Goal: Task Accomplishment & Management: Manage account settings

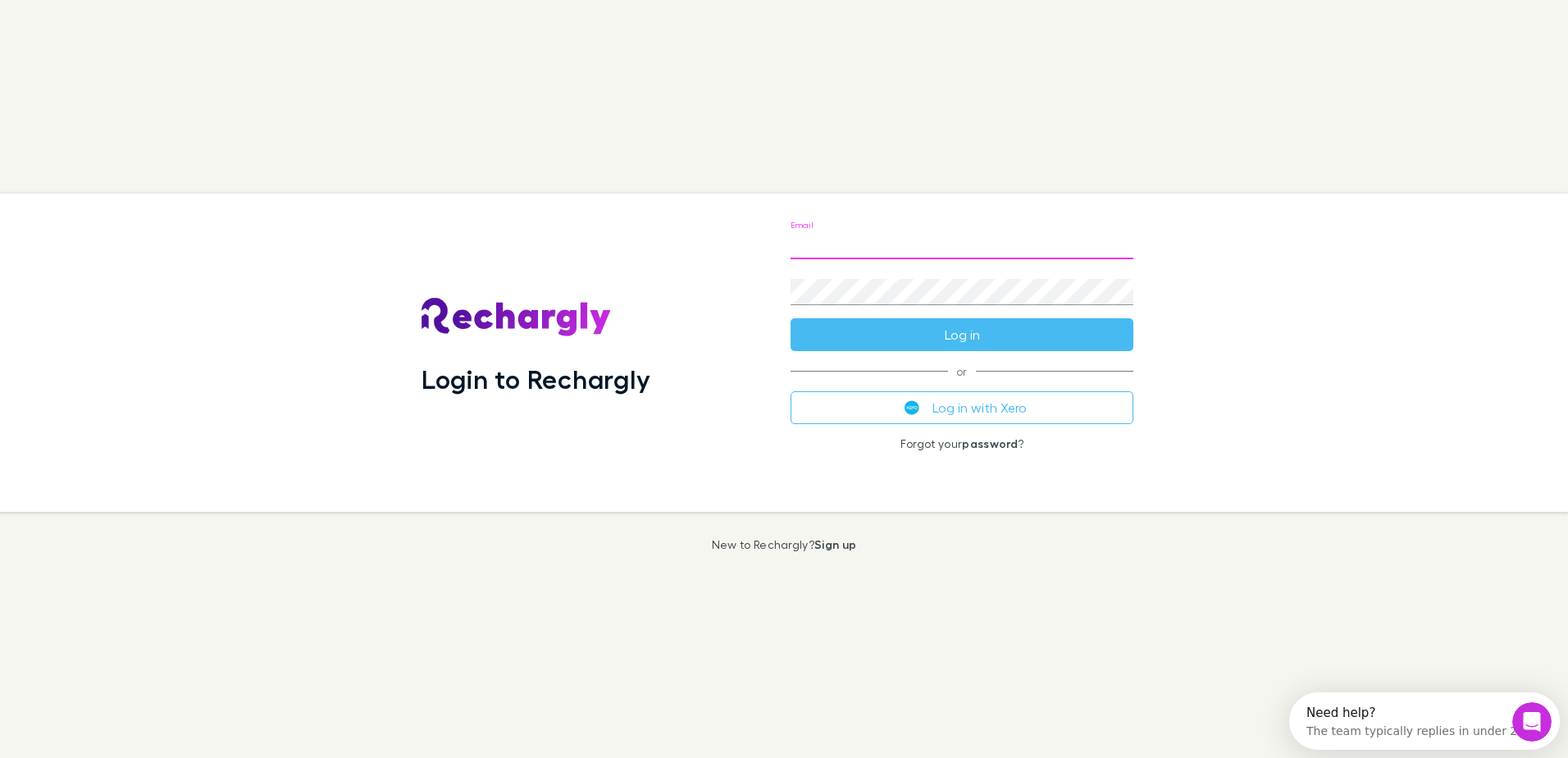
click at [866, 254] on input "Email" at bounding box center [961, 246] width 343 height 26
type input "**********"
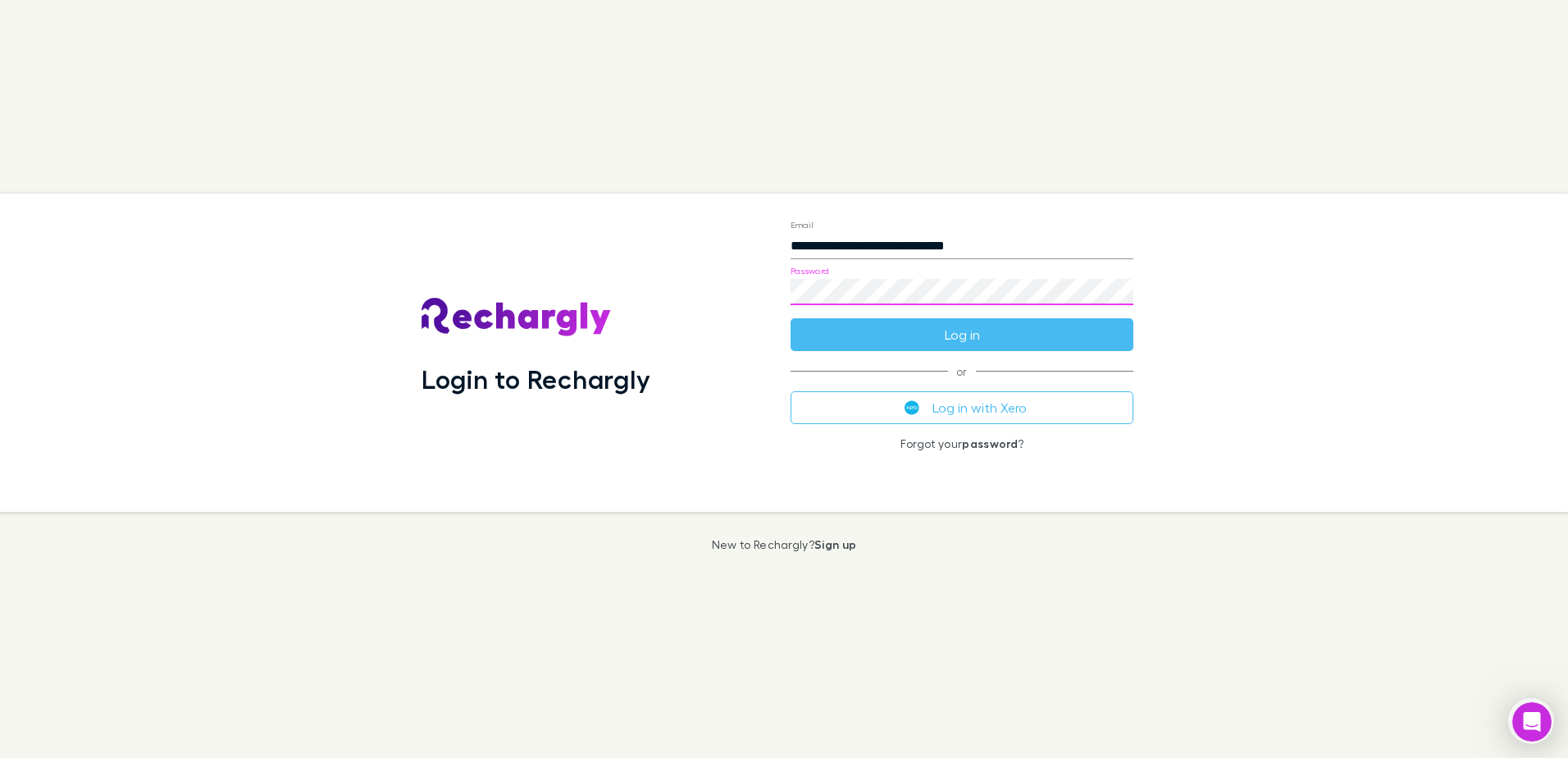
click at [882, 279] on div "Password" at bounding box center [961, 285] width 343 height 40
click at [1003, 403] on button "Log in with Xero" at bounding box center [961, 408] width 343 height 33
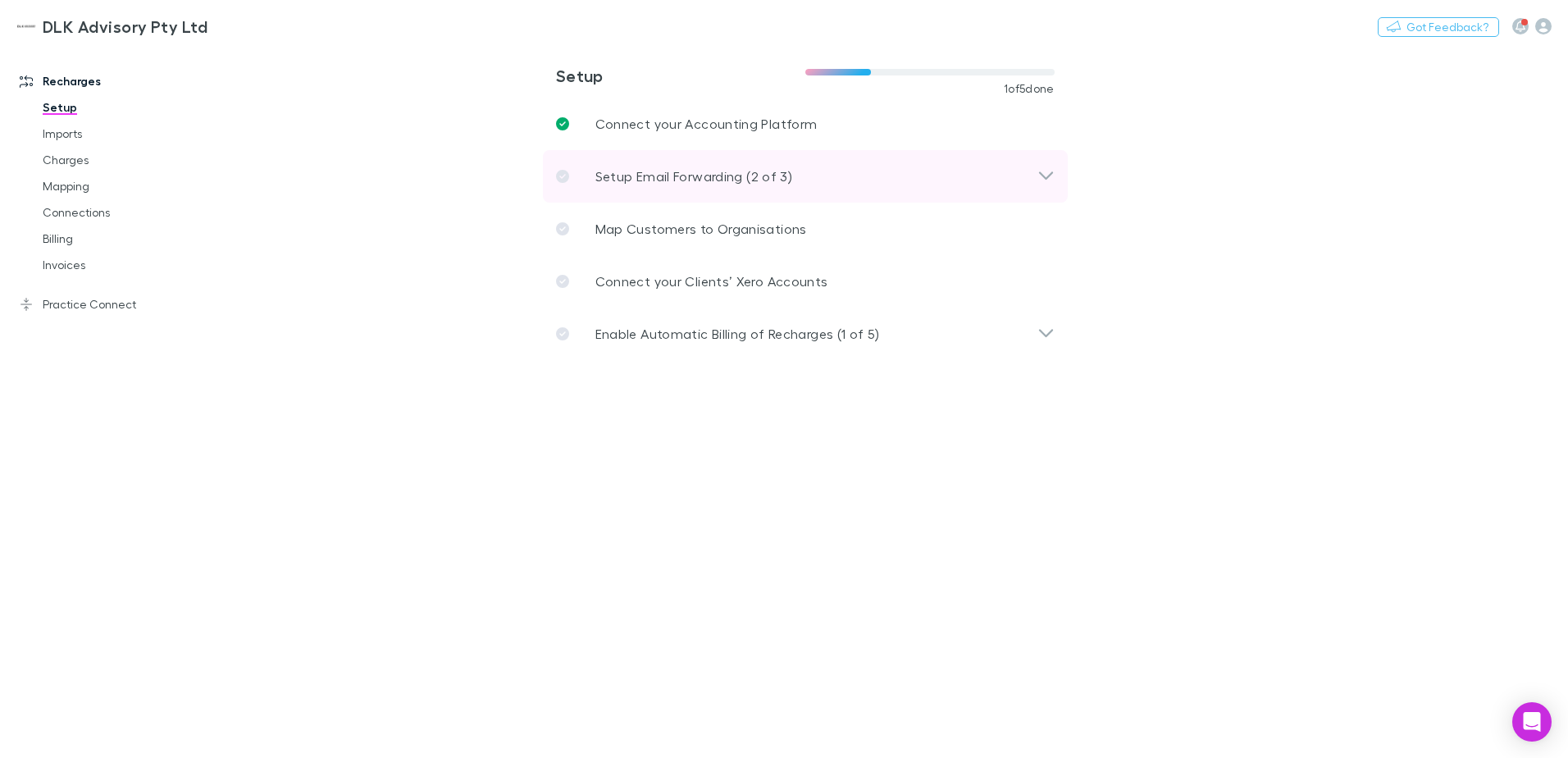
click at [798, 194] on div "Setup Email Forwarding (2 of 3)" at bounding box center [805, 177] width 525 height 52
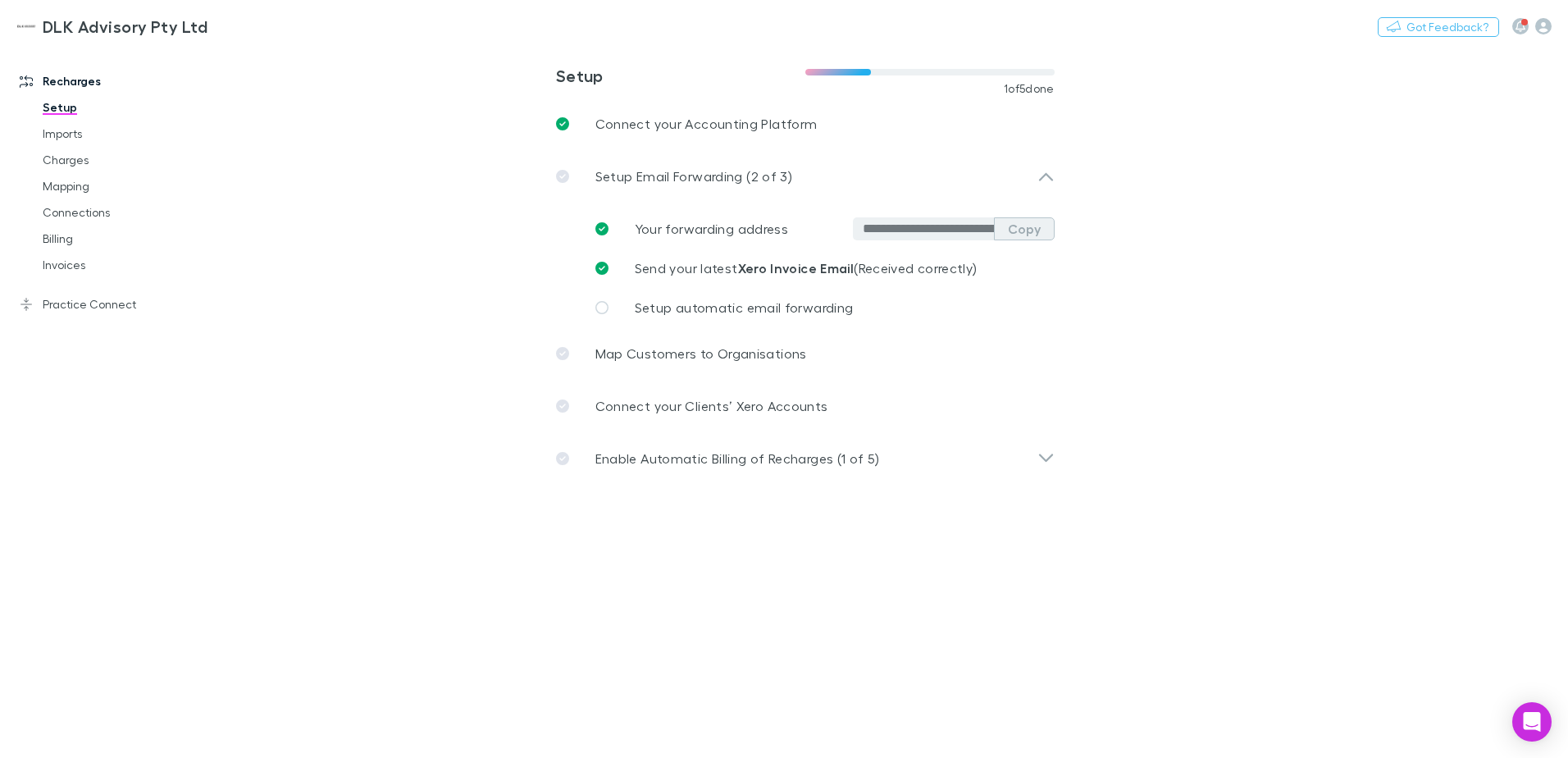
click at [1025, 229] on button "Copy" at bounding box center [1024, 229] width 61 height 23
click at [853, 309] on link "Setup automatic email forwarding" at bounding box center [818, 308] width 473 height 40
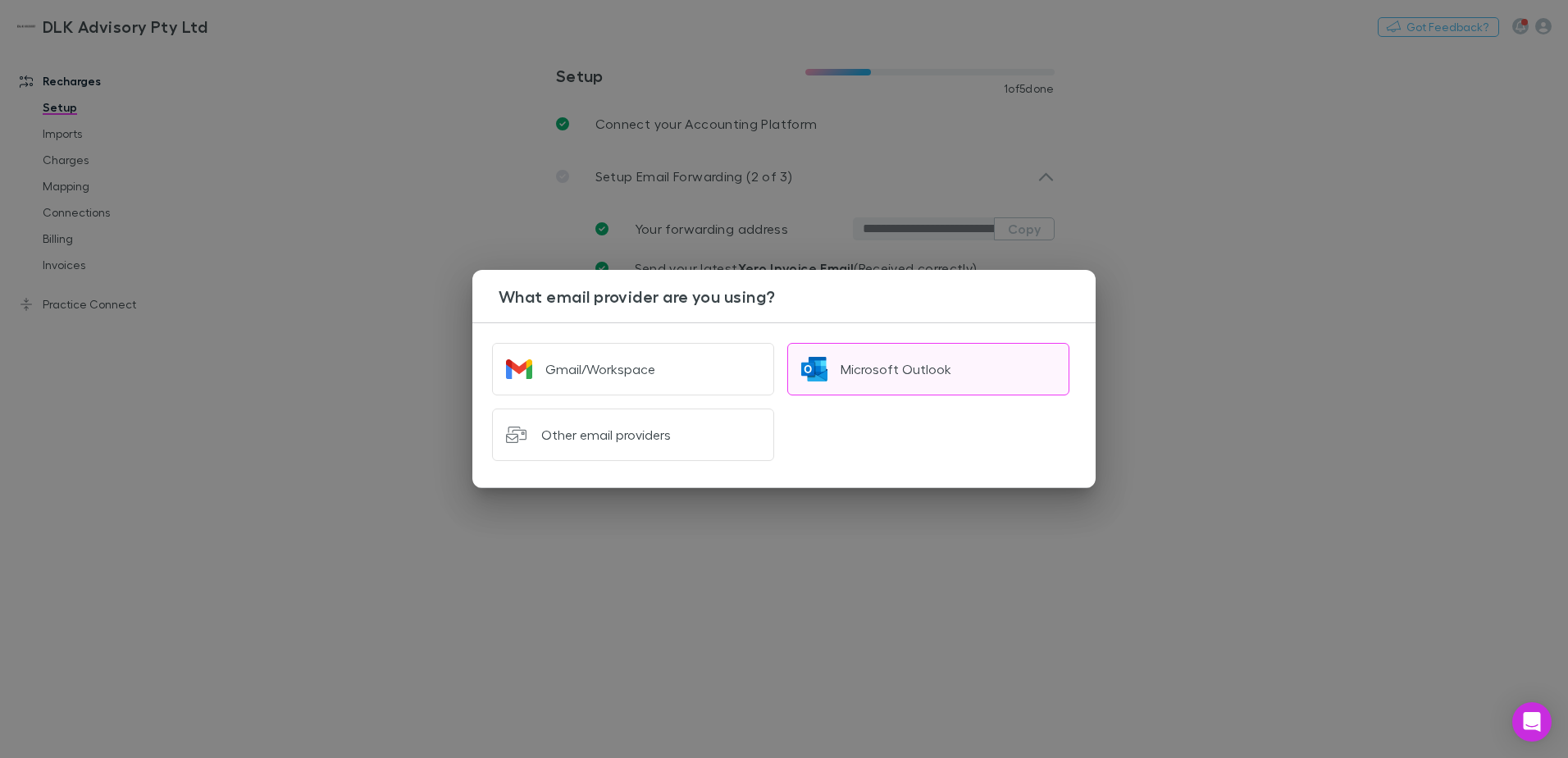
click at [873, 373] on div "Microsoft Outlook" at bounding box center [896, 369] width 111 height 16
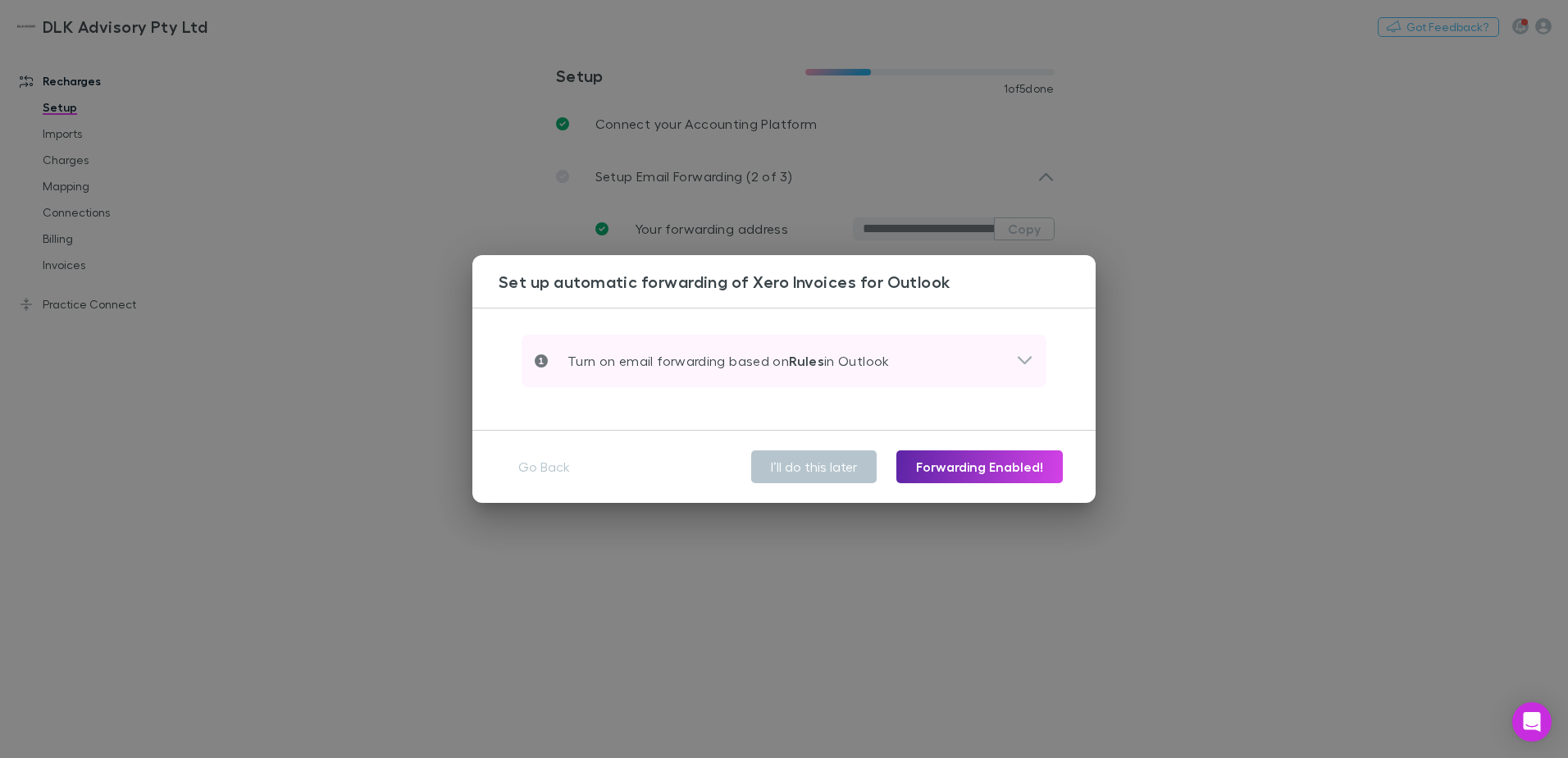
click at [902, 364] on div "Turn on email forwarding based on Rules in Outlook" at bounding box center [776, 361] width 482 height 19
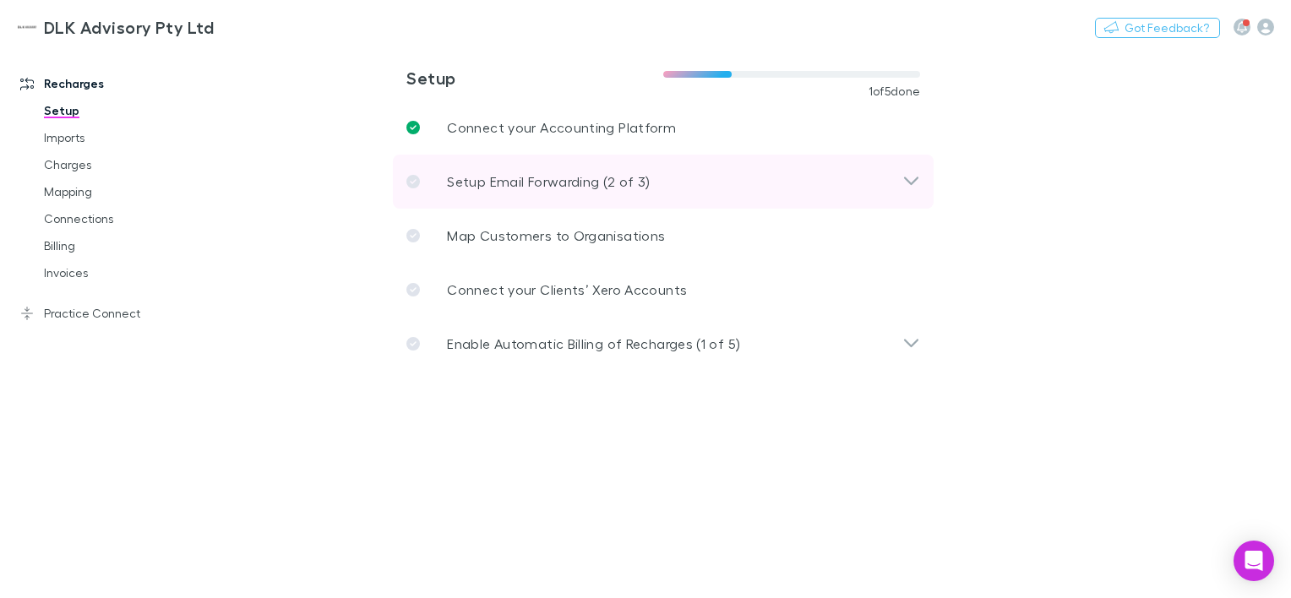
click at [578, 183] on p "Setup Email Forwarding (2 of 3)" at bounding box center [548, 181] width 203 height 20
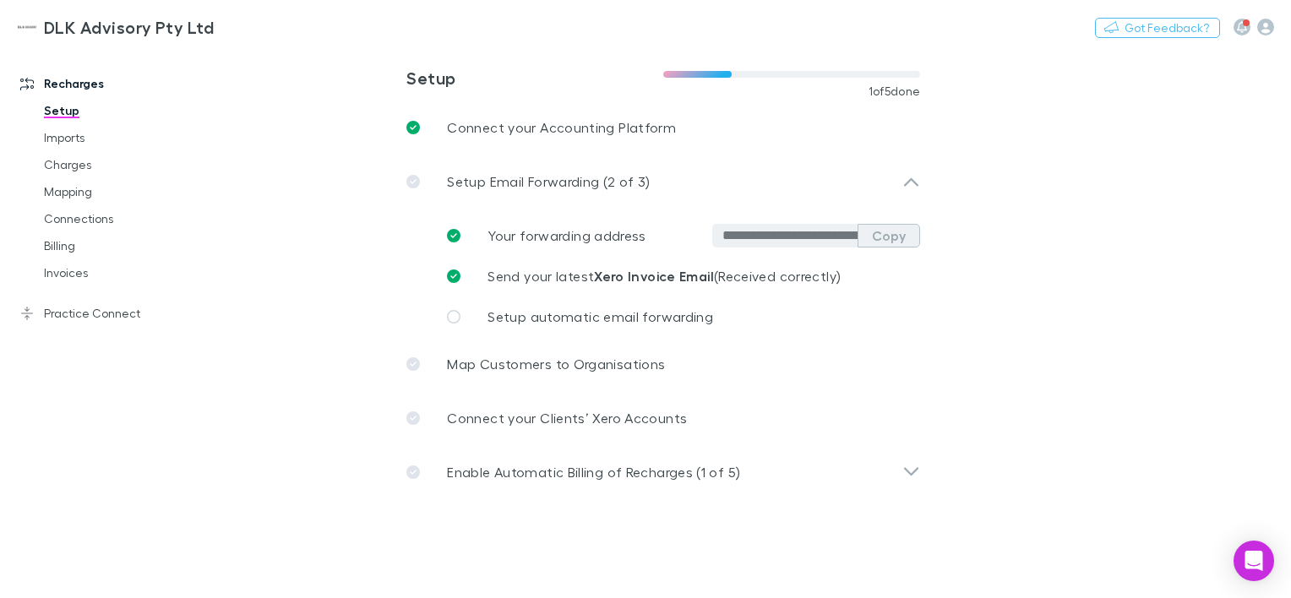
click at [872, 233] on button "Copy" at bounding box center [888, 236] width 63 height 24
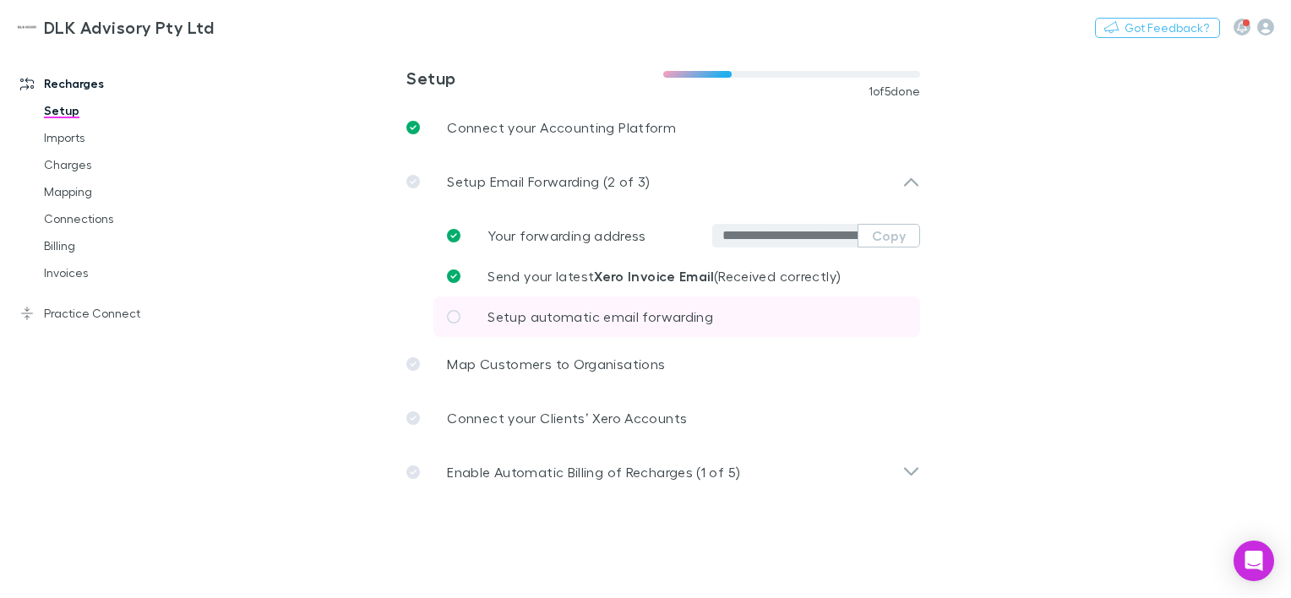
click at [670, 318] on span "Setup automatic email forwarding" at bounding box center [600, 316] width 226 height 16
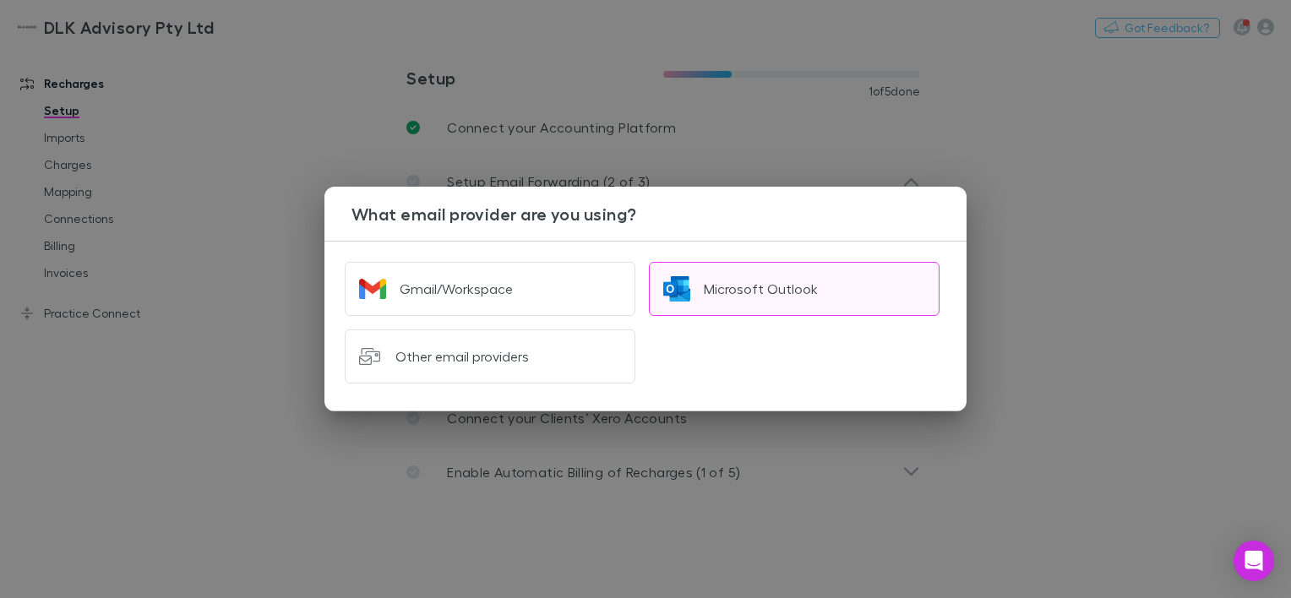
click at [764, 294] on div "Microsoft Outlook" at bounding box center [761, 288] width 114 height 17
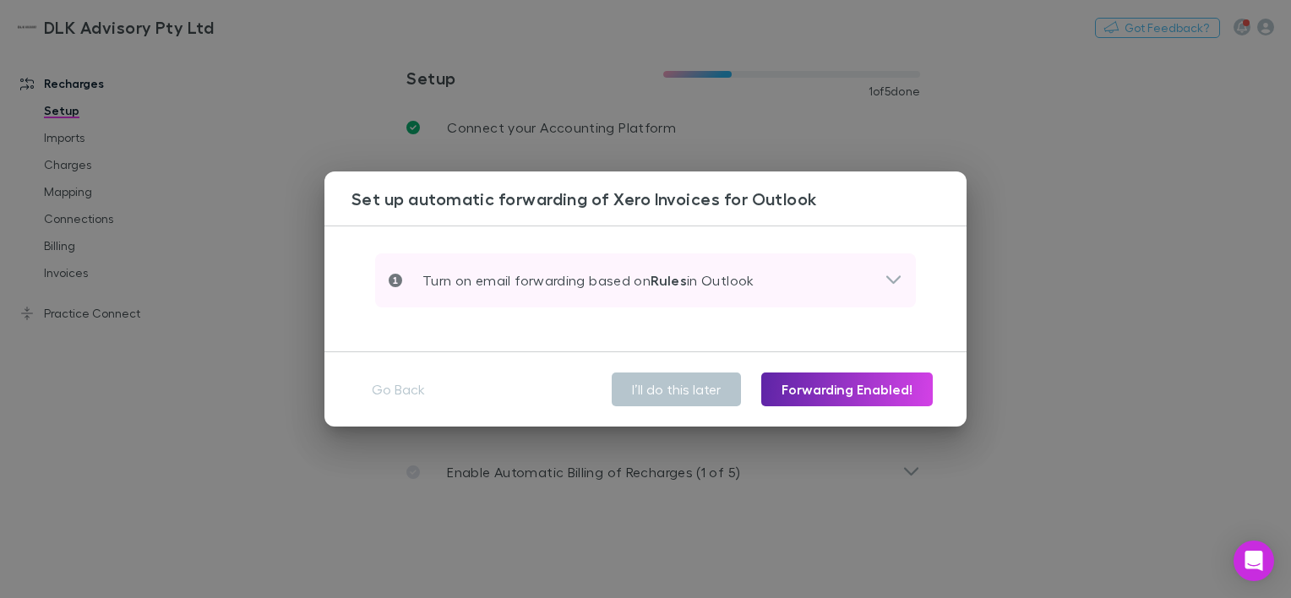
click at [748, 280] on p "Turn on email forwarding based on Rules in Outlook" at bounding box center [578, 280] width 352 height 20
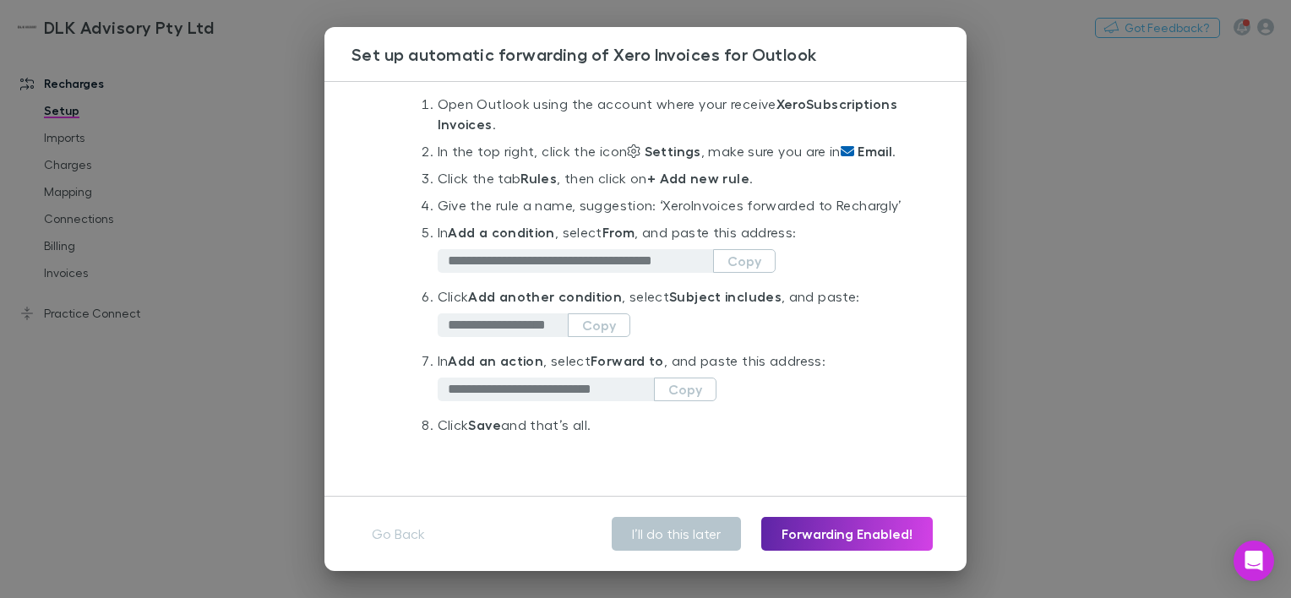
scroll to position [321, 0]
click at [376, 531] on button "Go Back" at bounding box center [398, 534] width 80 height 34
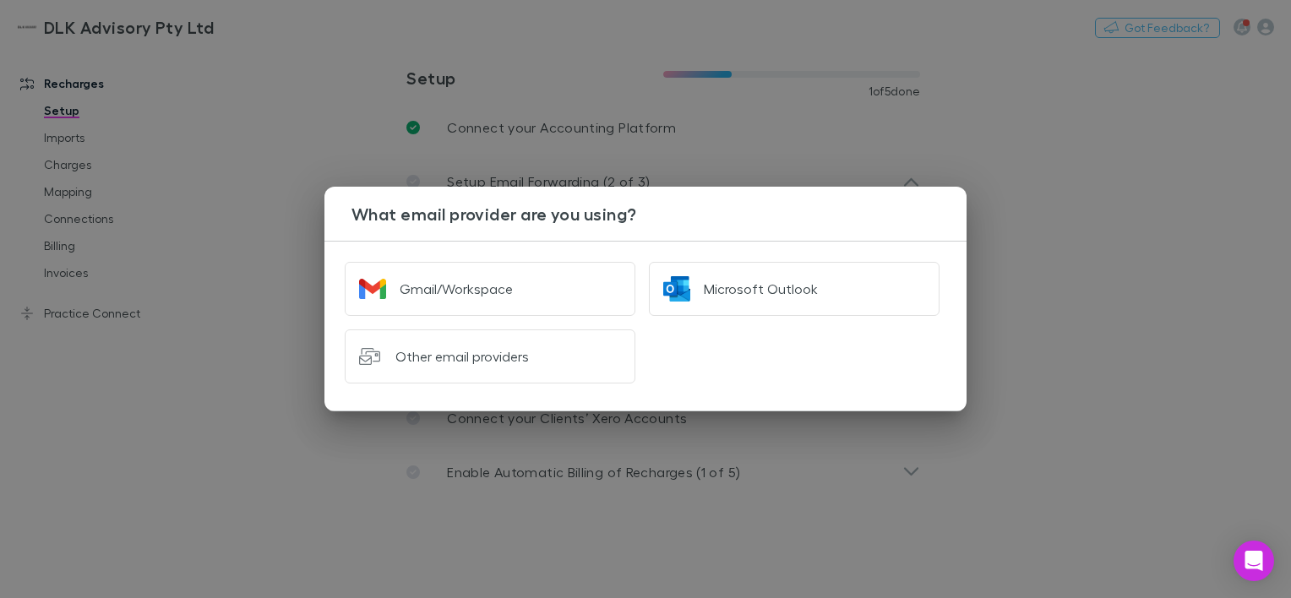
scroll to position [0, 0]
click at [1238, 233] on div "What email provider are you using? Gmail/Workspace Microsoft Outlook Other emai…" at bounding box center [645, 299] width 1291 height 598
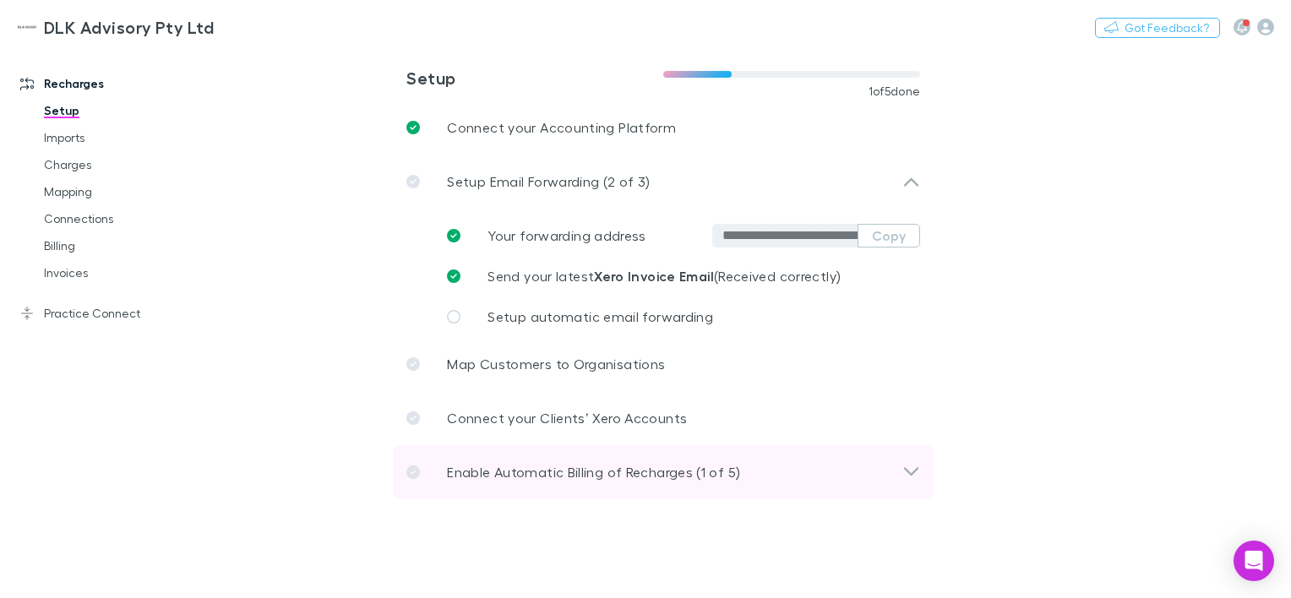
click at [833, 475] on div "Enable Automatic Billing of Recharges (1 of 5)" at bounding box center [654, 472] width 496 height 20
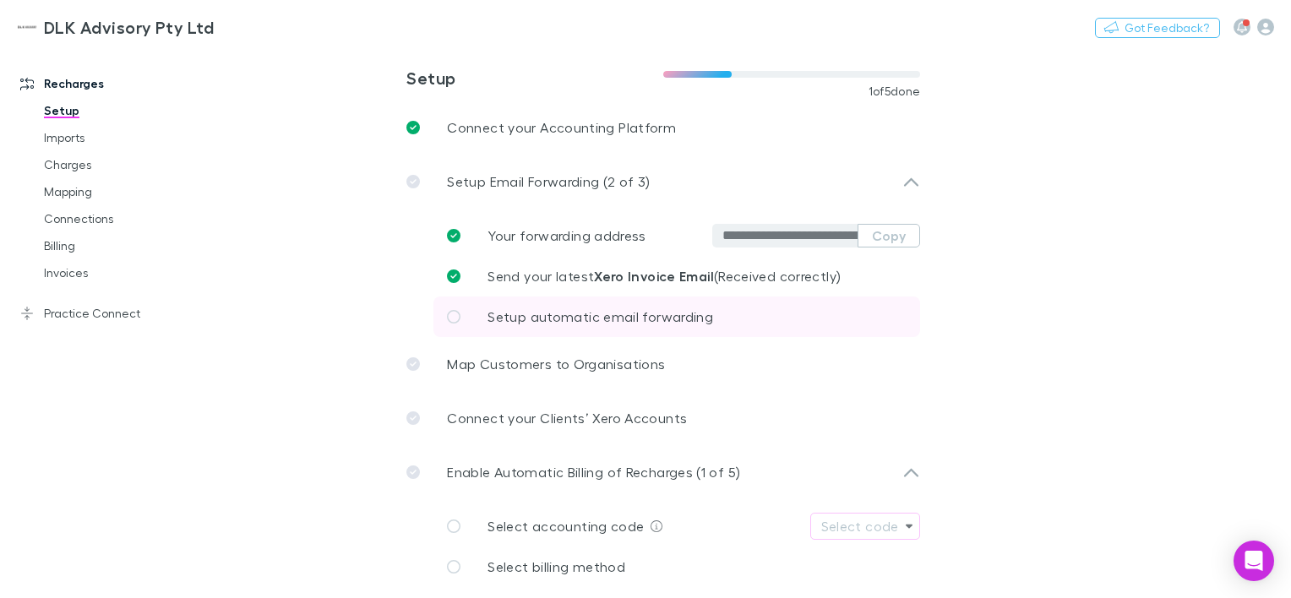
click at [679, 310] on span "Setup automatic email forwarding" at bounding box center [600, 316] width 226 height 16
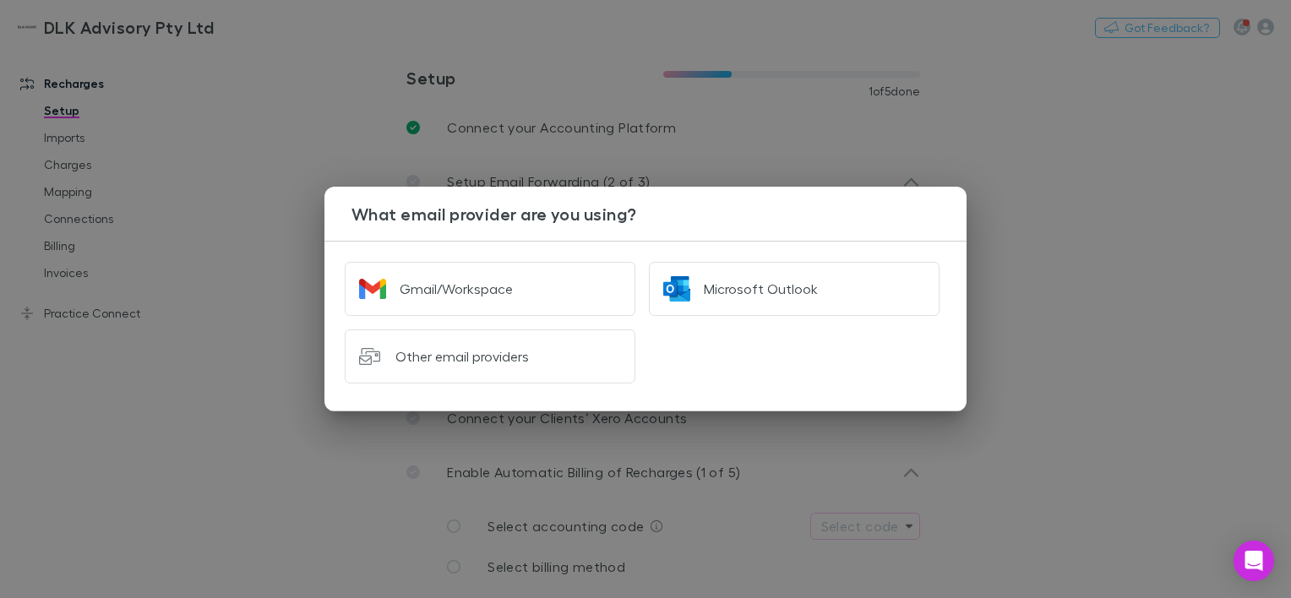
drag, startPoint x: 958, startPoint y: 264, endPoint x: 947, endPoint y: 264, distance: 11.0
click at [950, 264] on div "Gmail/Workspace Microsoft Outlook Other email providers" at bounding box center [645, 326] width 642 height 171
click at [473, 180] on div "What email provider are you using? Gmail/Workspace Microsoft Outlook Other emai…" at bounding box center [645, 299] width 1291 height 598
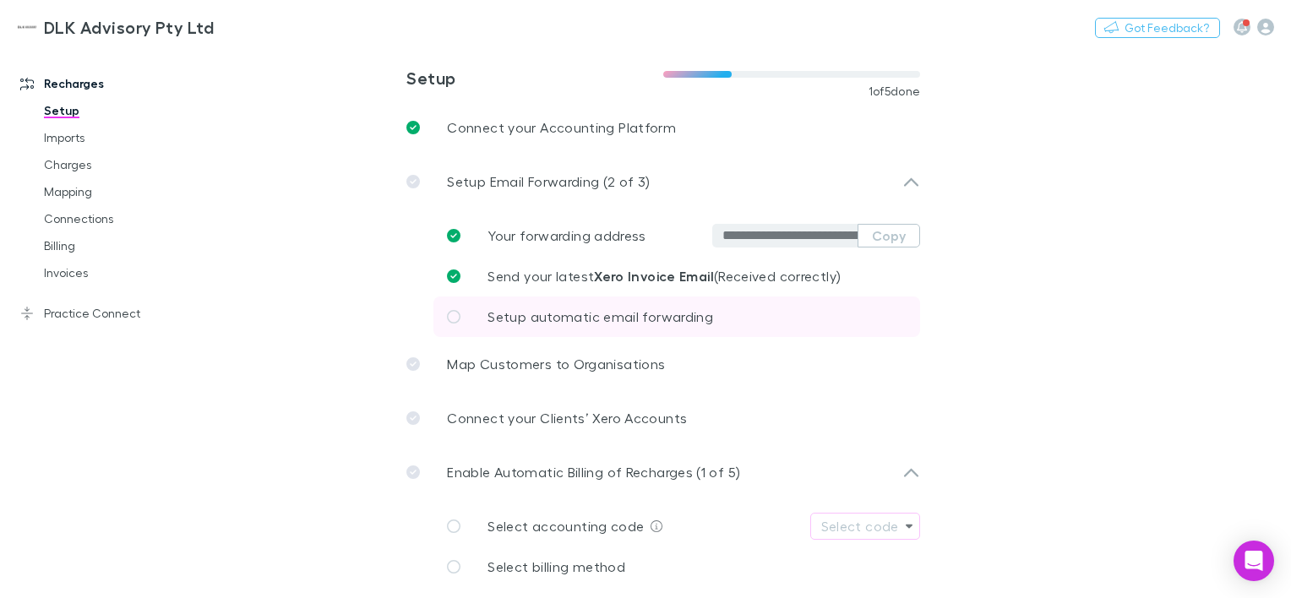
click at [721, 324] on link "Setup automatic email forwarding" at bounding box center [676, 317] width 487 height 41
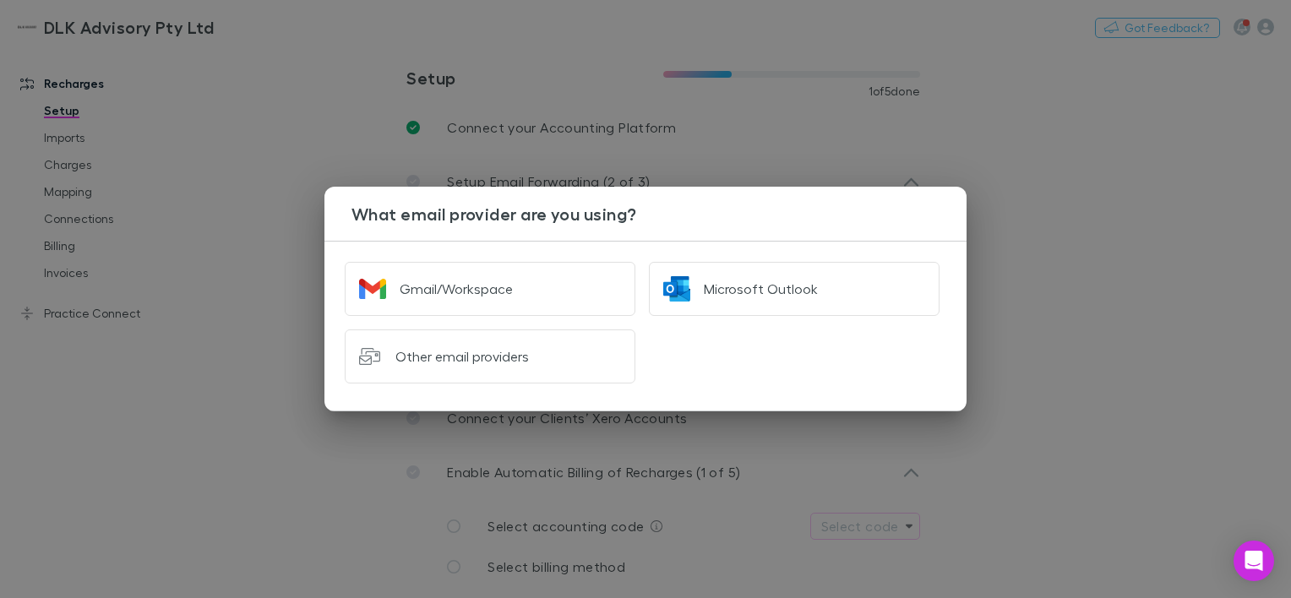
click at [1032, 232] on div "What email provider are you using? Gmail/Workspace Microsoft Outlook Other emai…" at bounding box center [645, 299] width 1291 height 598
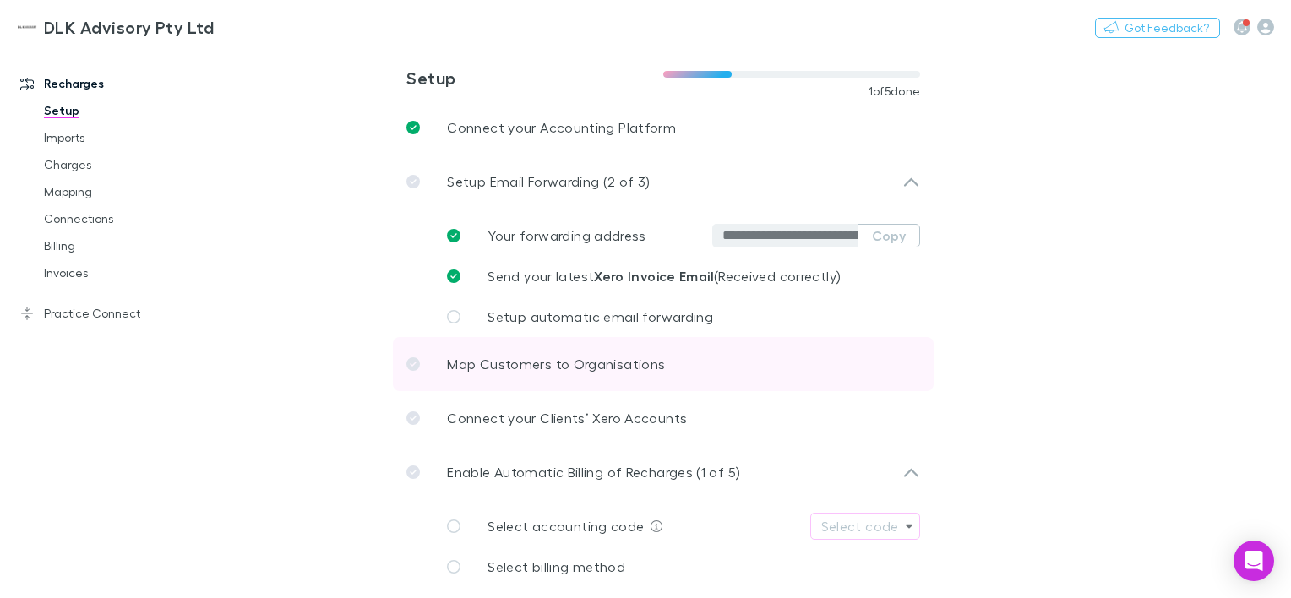
click at [591, 358] on p "Map Customers to Organisations" at bounding box center [556, 364] width 218 height 20
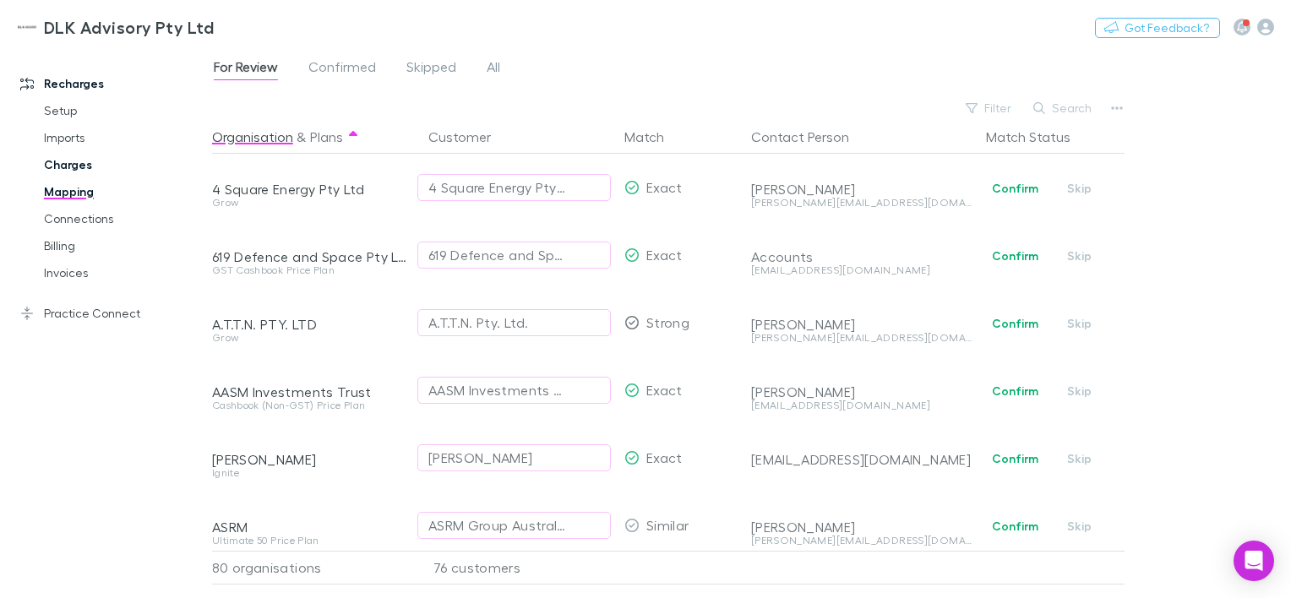
click at [74, 168] on link "Charges" at bounding box center [124, 164] width 194 height 27
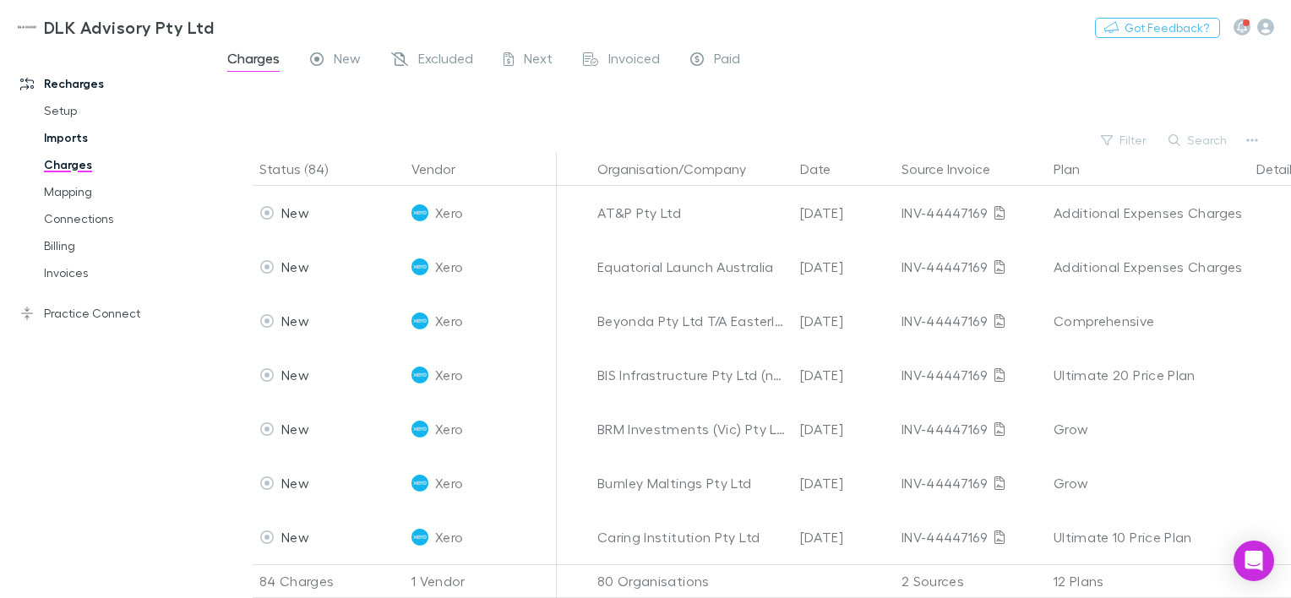
click at [66, 144] on link "Imports" at bounding box center [124, 137] width 194 height 27
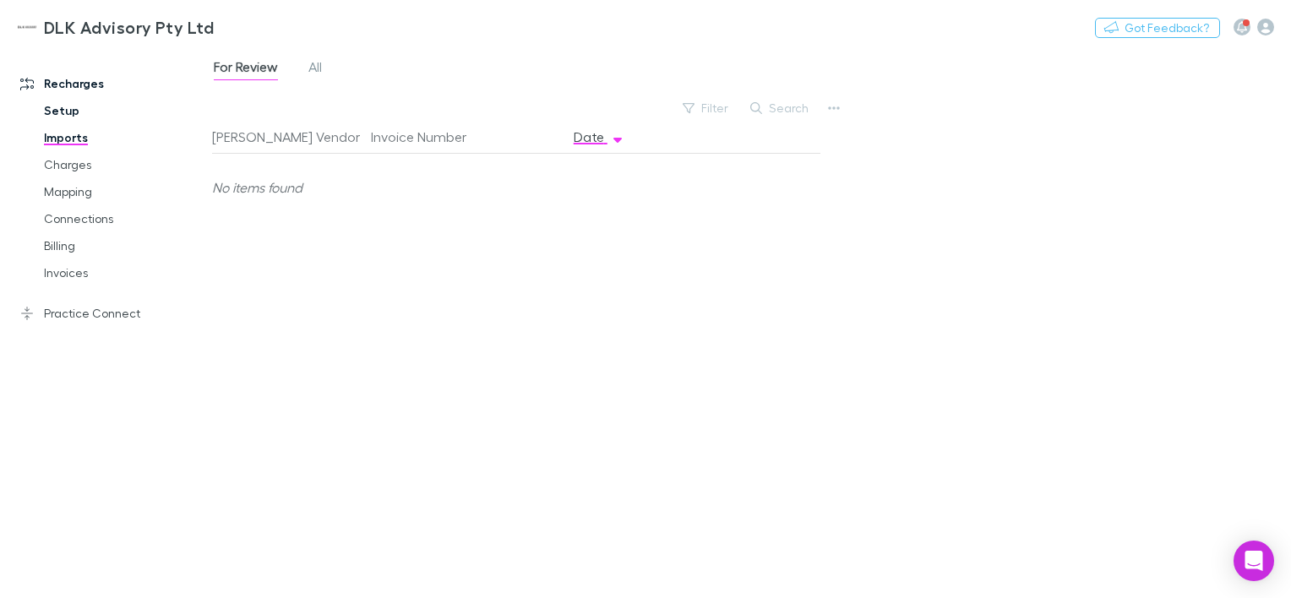
click at [63, 109] on link "Setup" at bounding box center [124, 110] width 194 height 27
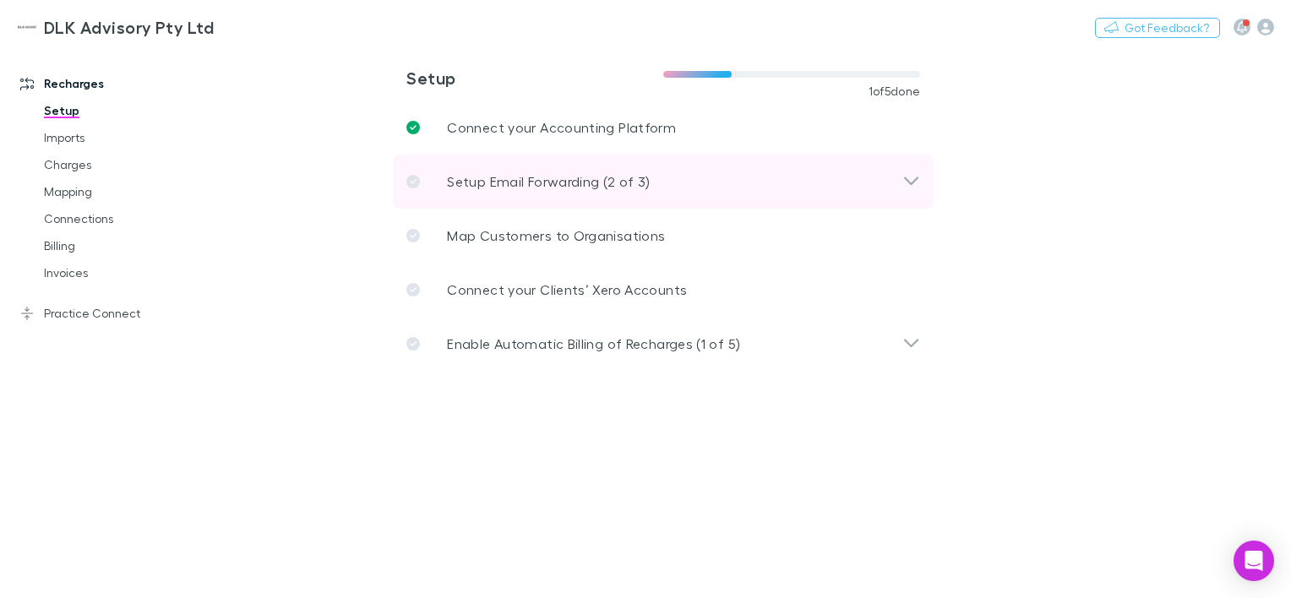
click at [895, 185] on div "Setup Email Forwarding (2 of 3)" at bounding box center [654, 181] width 496 height 20
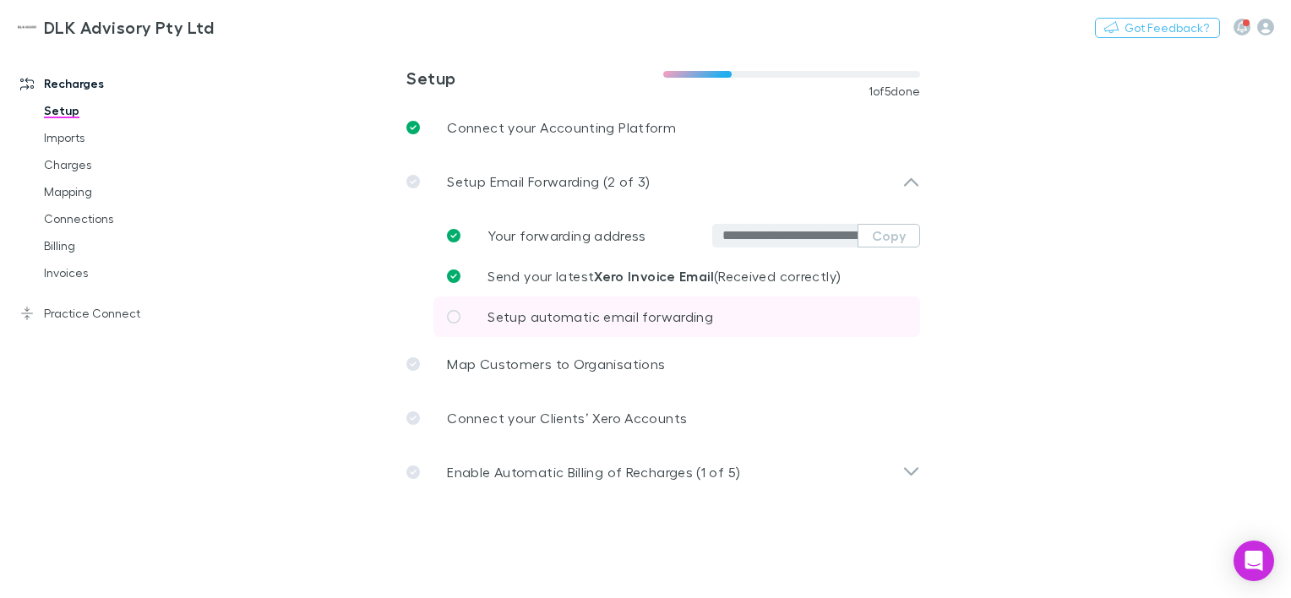
click at [452, 321] on icon at bounding box center [454, 317] width 14 height 14
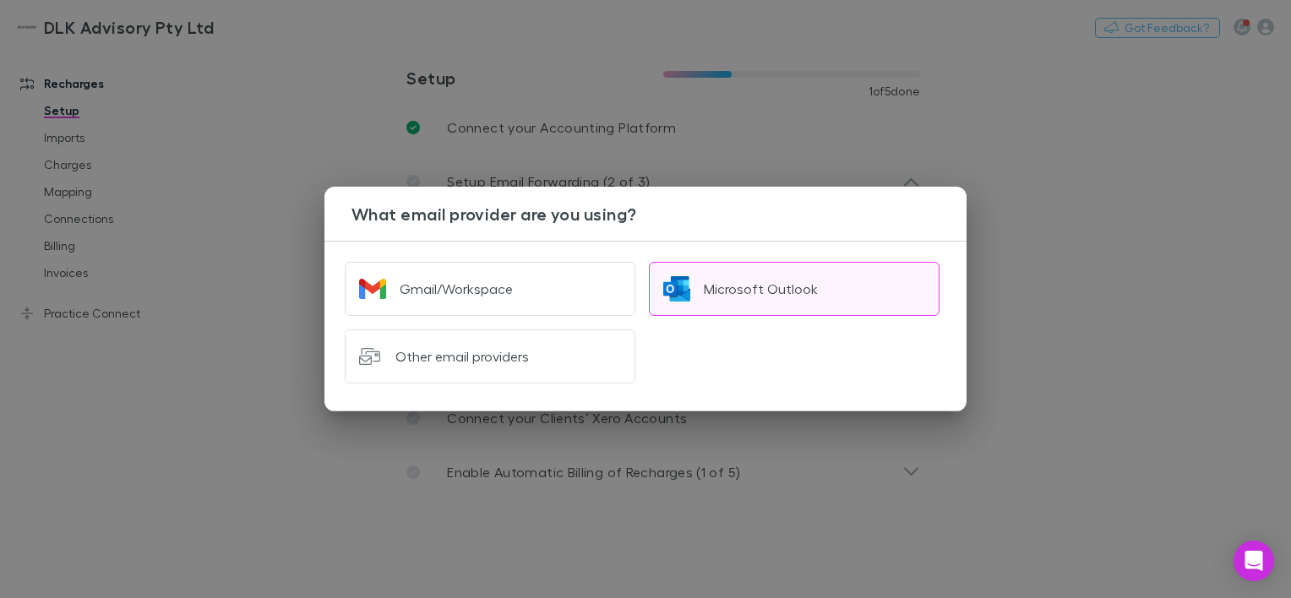
click at [721, 279] on button "Microsoft Outlook" at bounding box center [794, 289] width 291 height 54
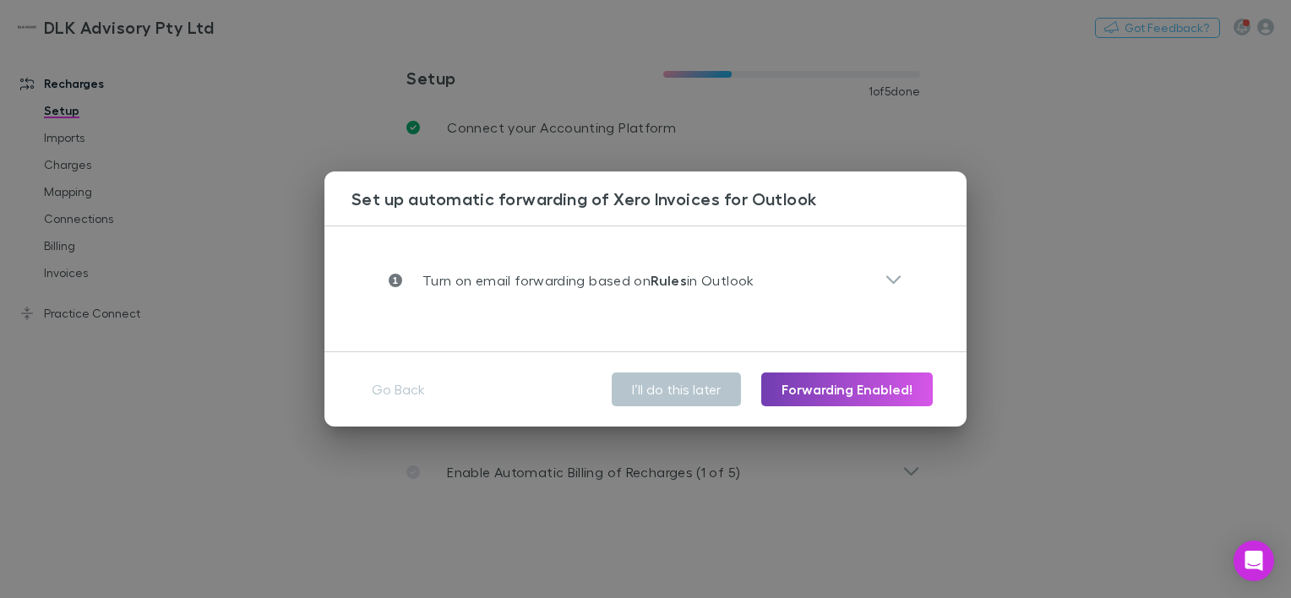
click at [806, 395] on button "Forwarding Enabled!" at bounding box center [846, 390] width 171 height 34
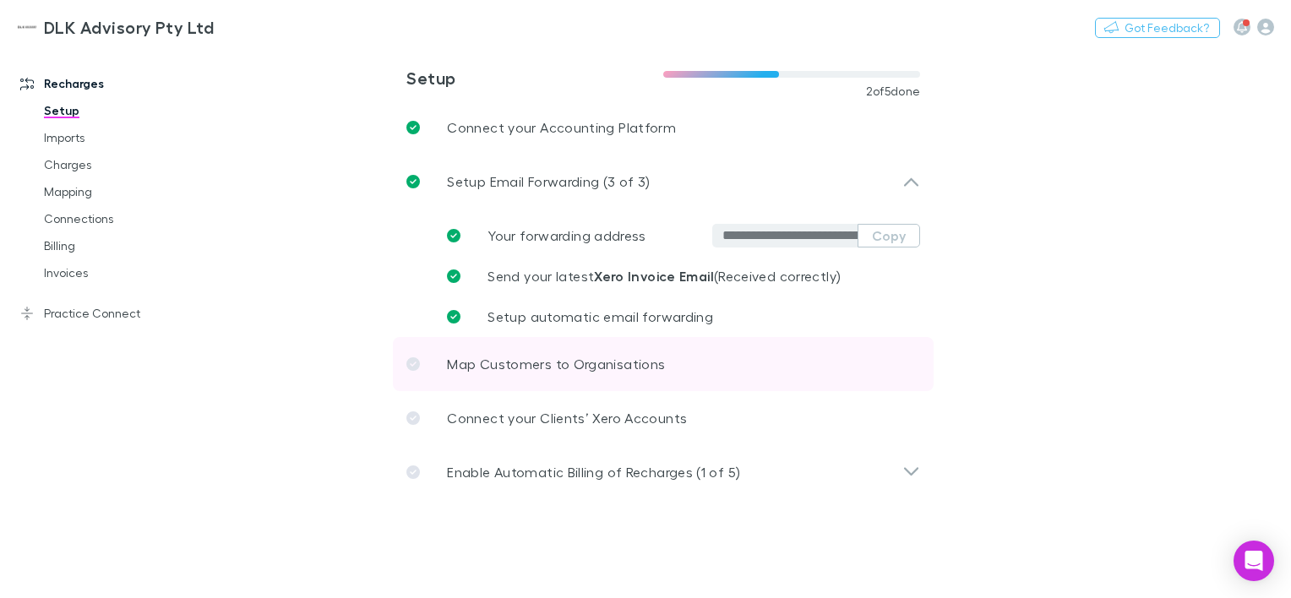
click at [541, 374] on link "Map Customers to Organisations" at bounding box center [663, 364] width 541 height 54
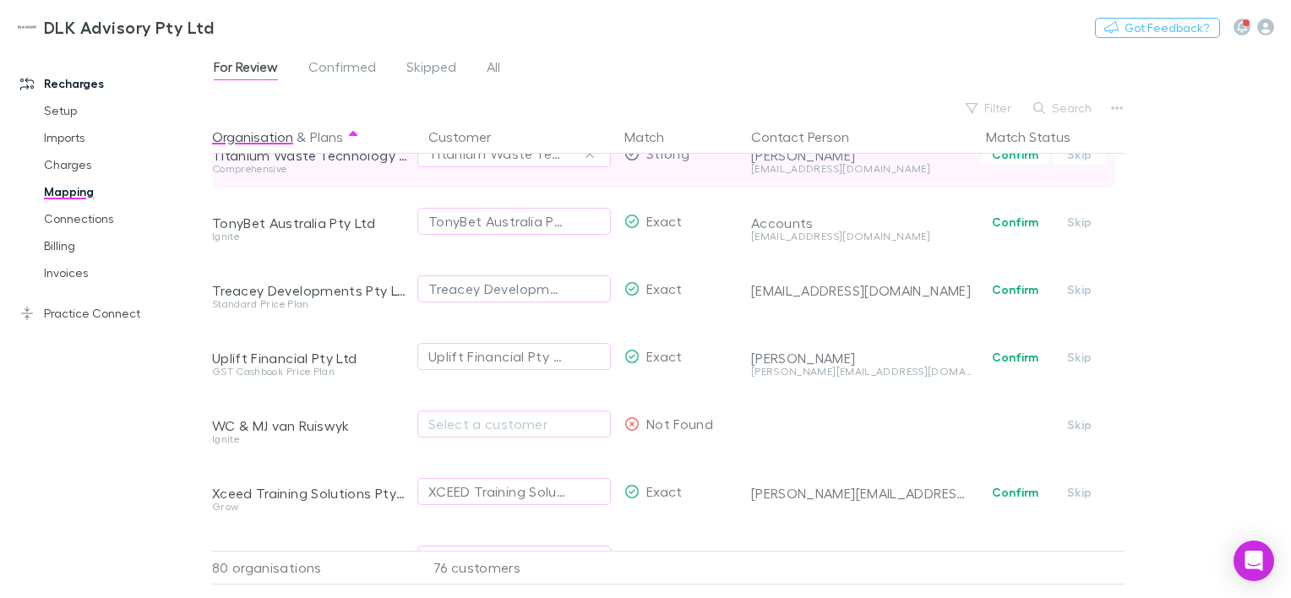
scroll to position [5022, 0]
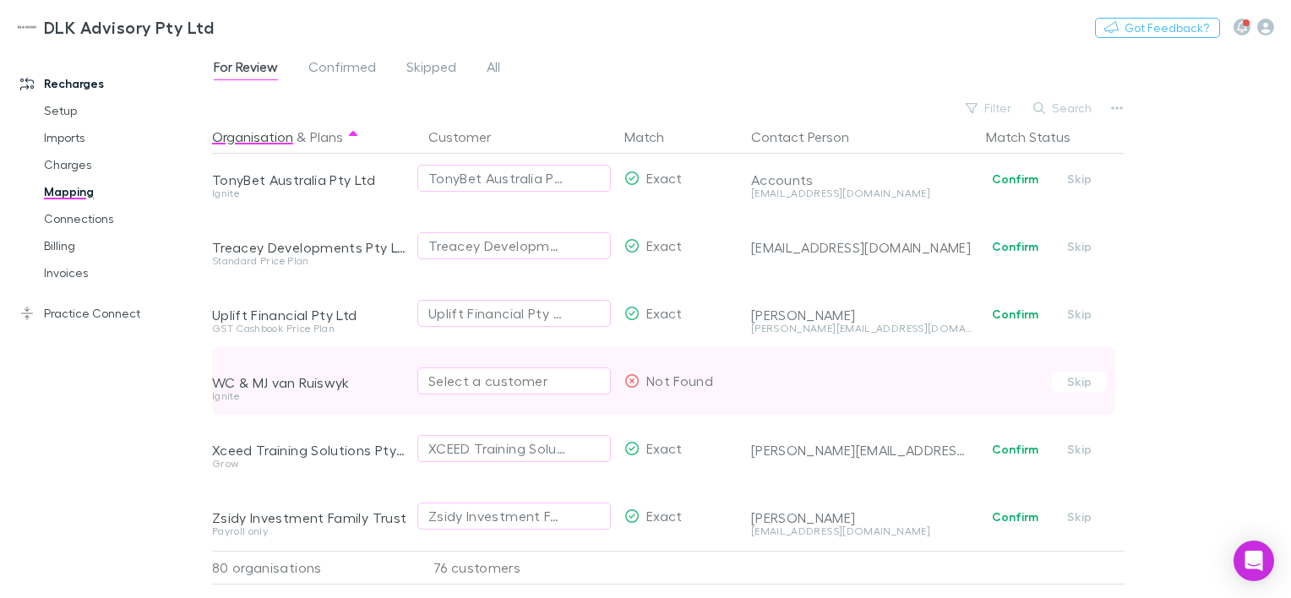
click at [565, 372] on div "Select a customer" at bounding box center [513, 381] width 171 height 20
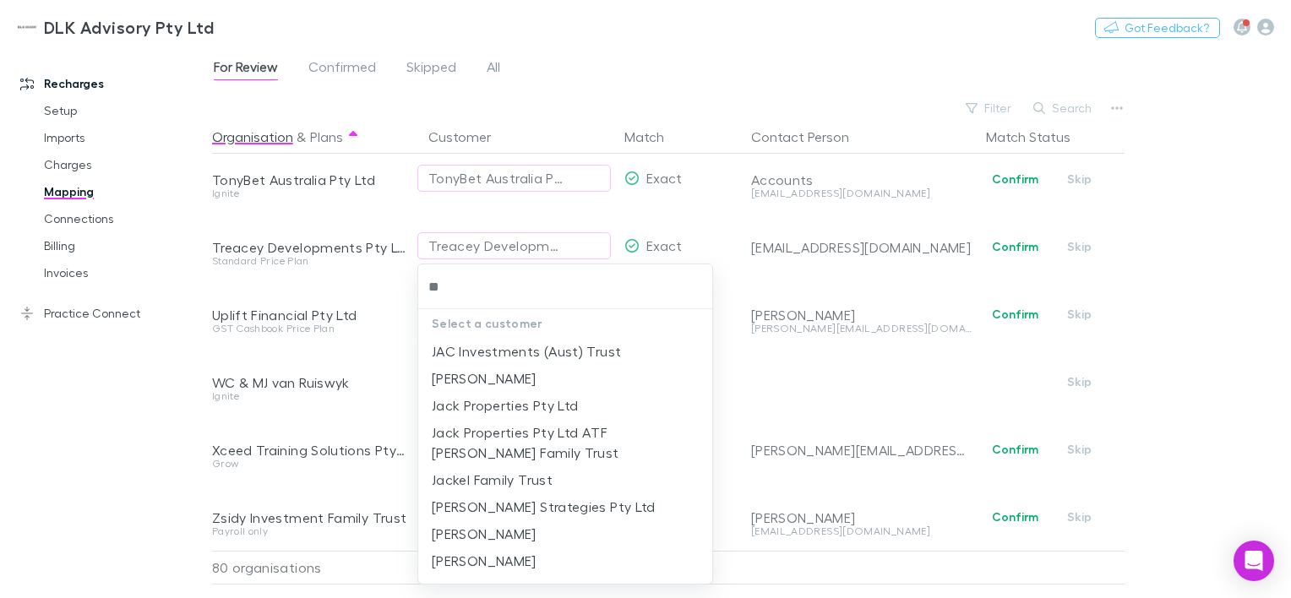
type input "*"
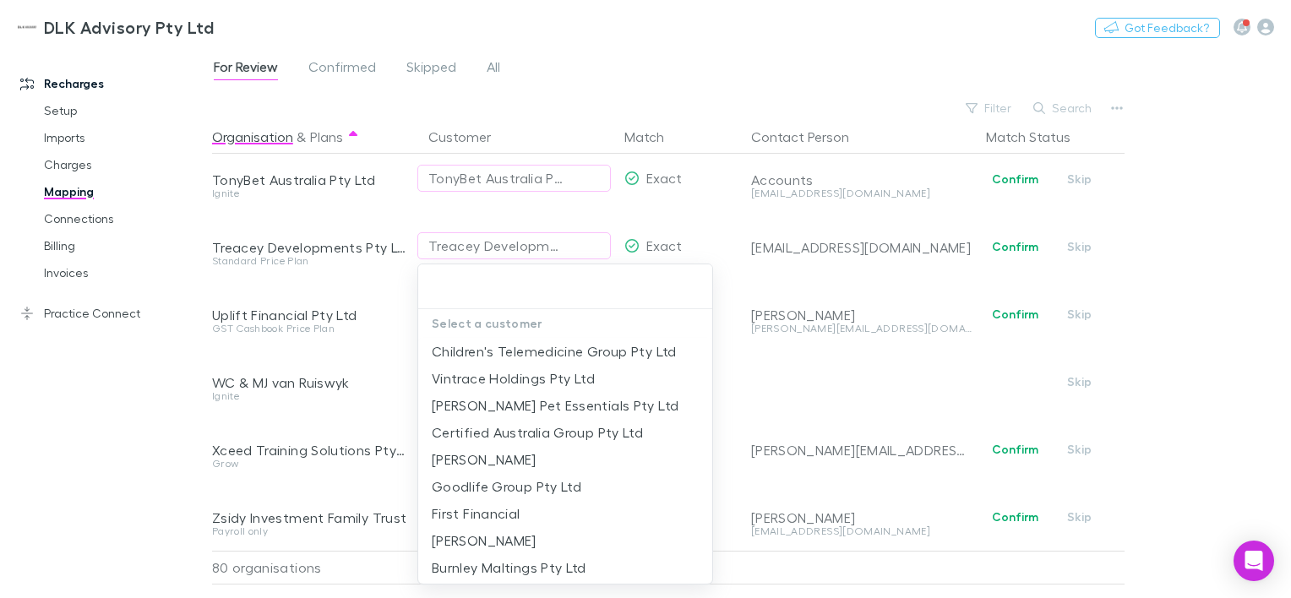
click at [967, 372] on div at bounding box center [645, 299] width 1291 height 598
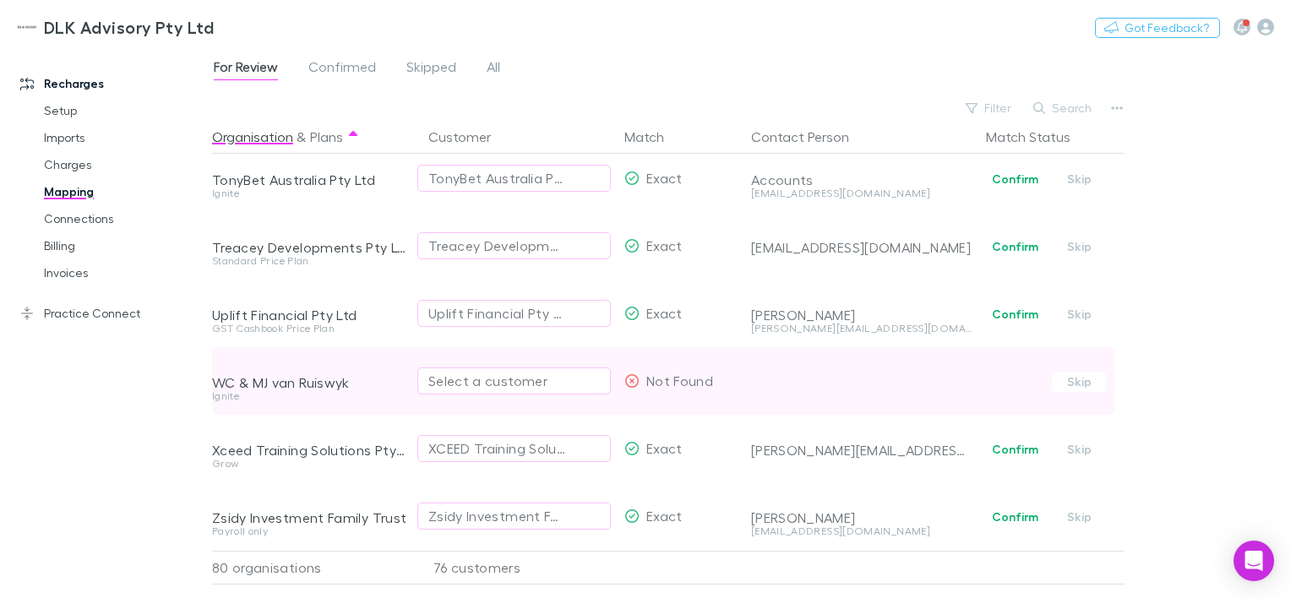
click at [493, 377] on div "Select a customer" at bounding box center [513, 381] width 171 height 20
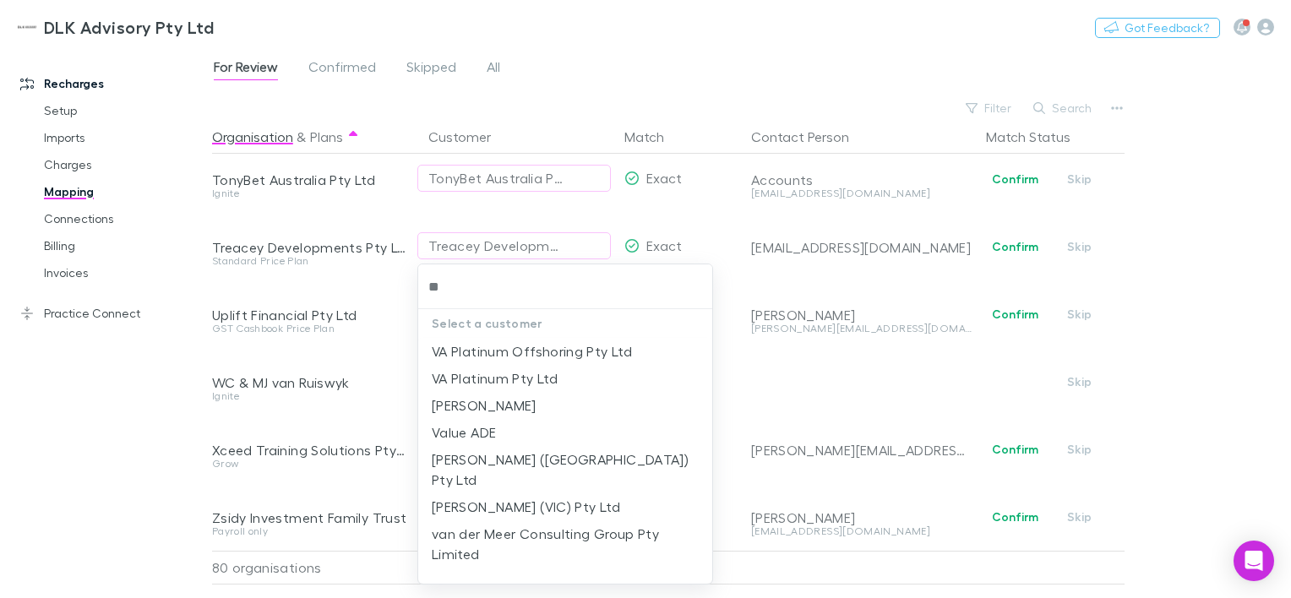
type input "*"
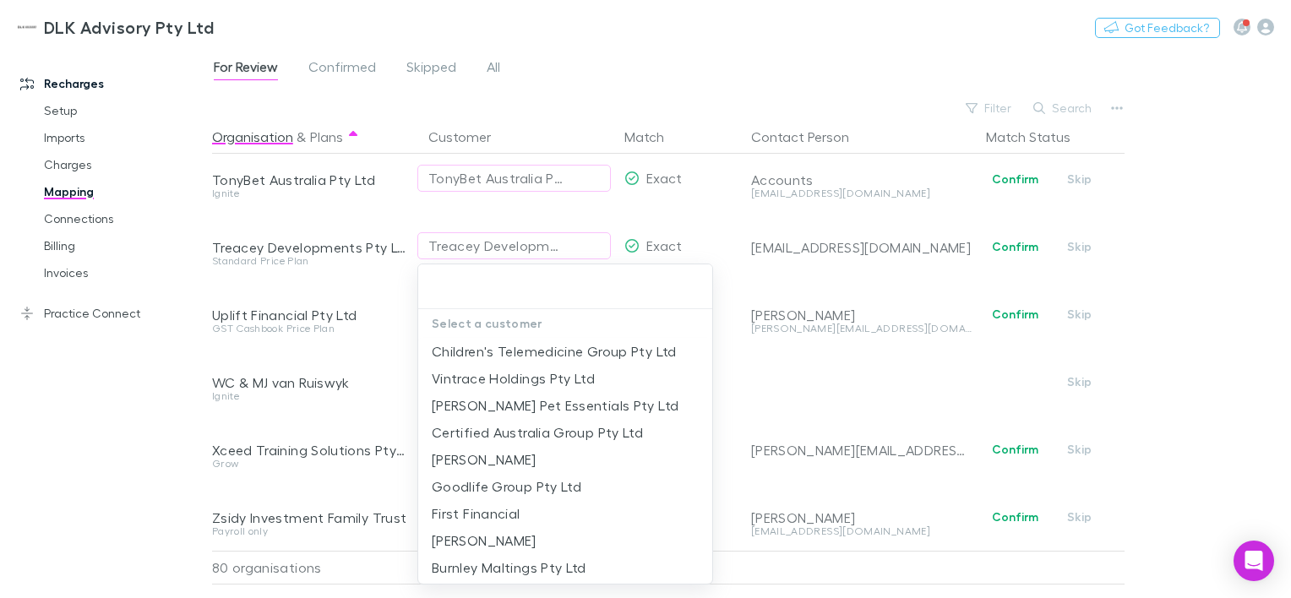
click at [1286, 320] on div at bounding box center [645, 299] width 1291 height 598
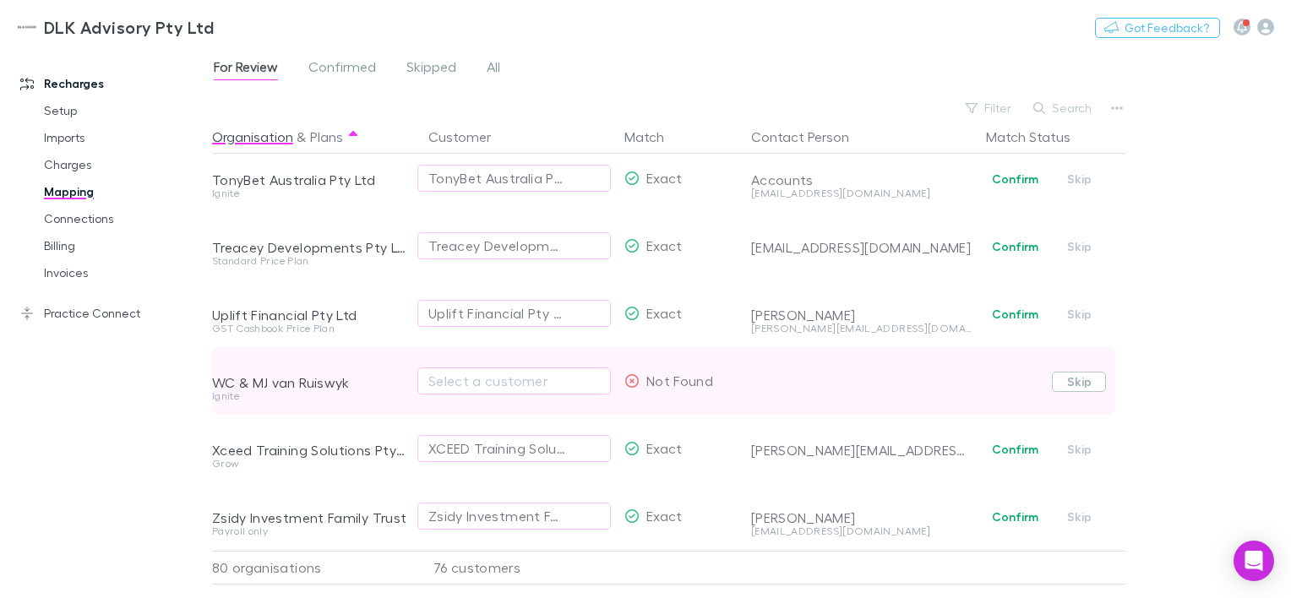
click at [1077, 373] on button "Skip" at bounding box center [1079, 382] width 54 height 20
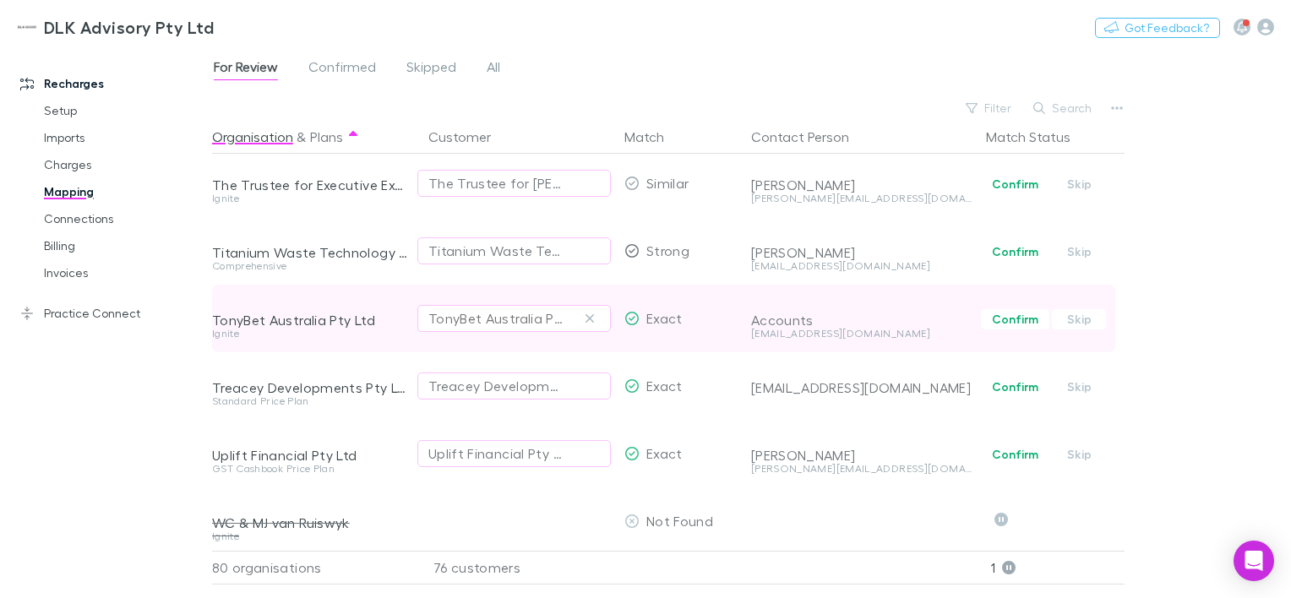
scroll to position [4769, 0]
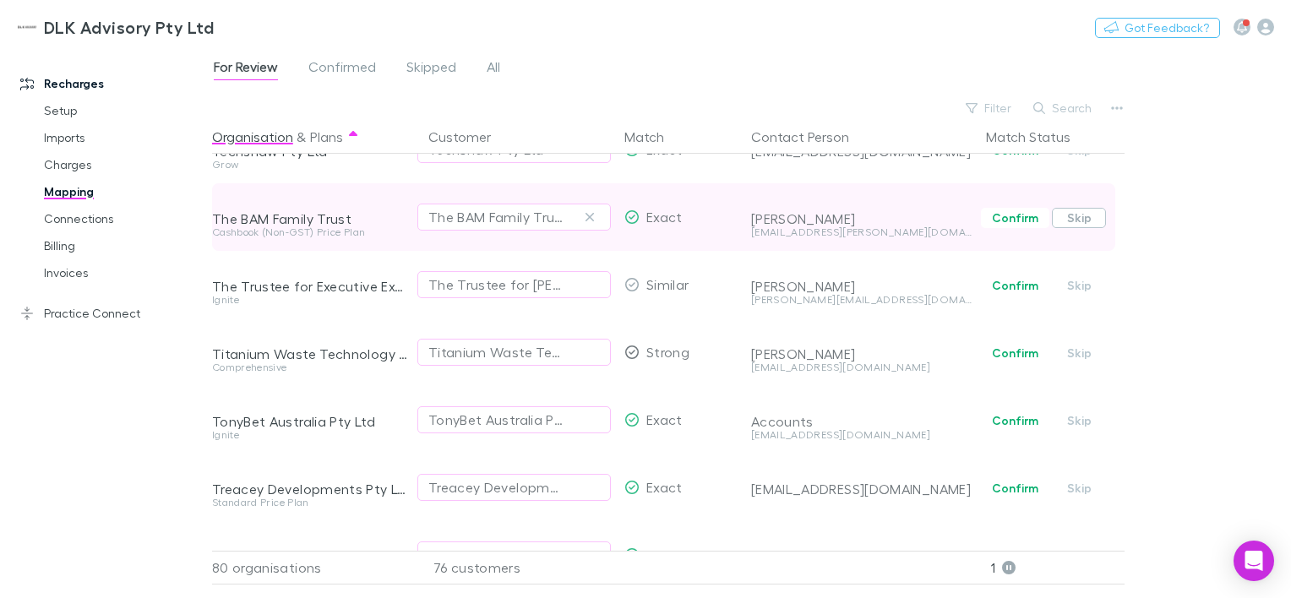
click at [1077, 216] on button "Skip" at bounding box center [1079, 218] width 54 height 20
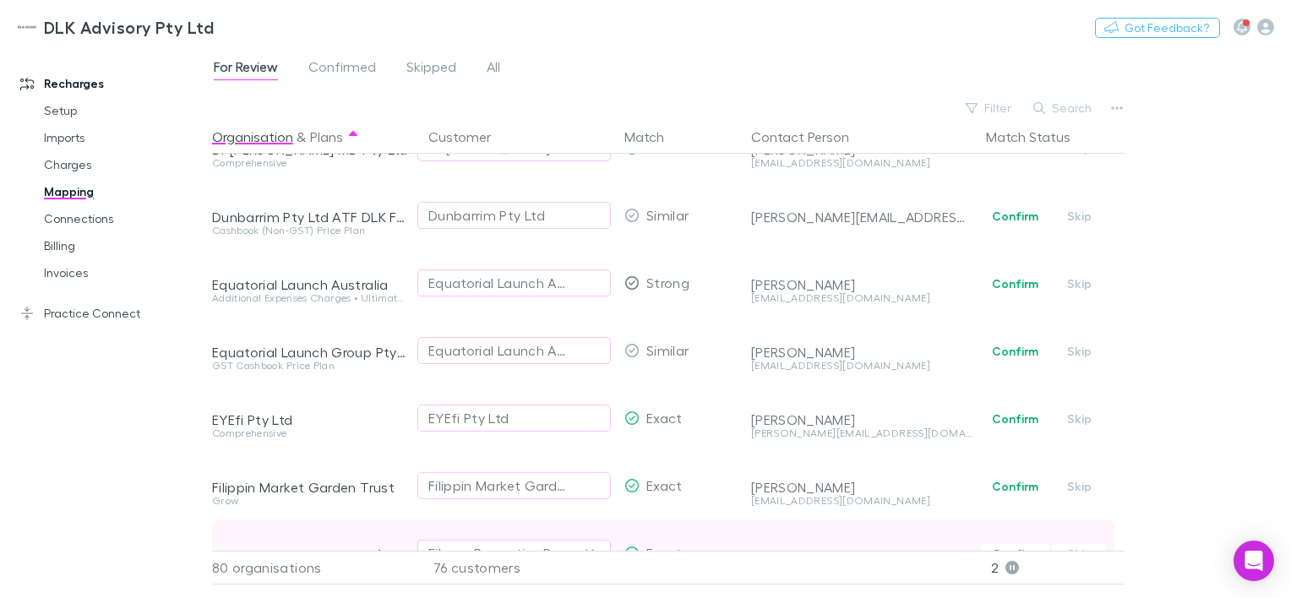
scroll to position [1897, 0]
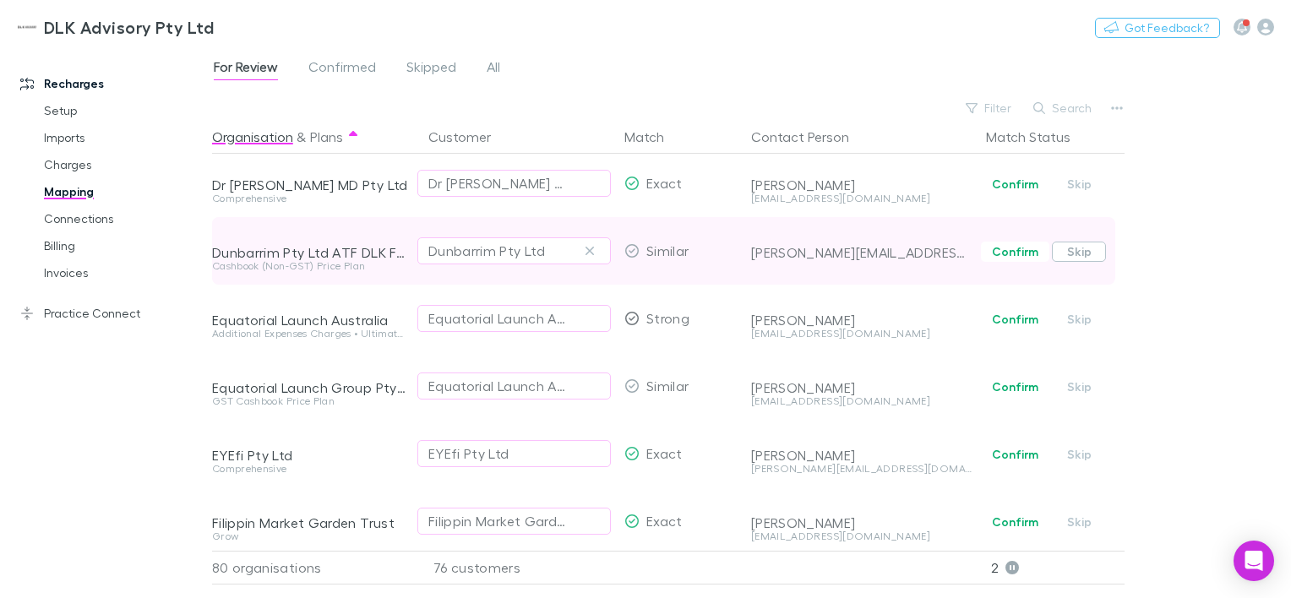
click at [1079, 250] on button "Skip" at bounding box center [1079, 252] width 54 height 20
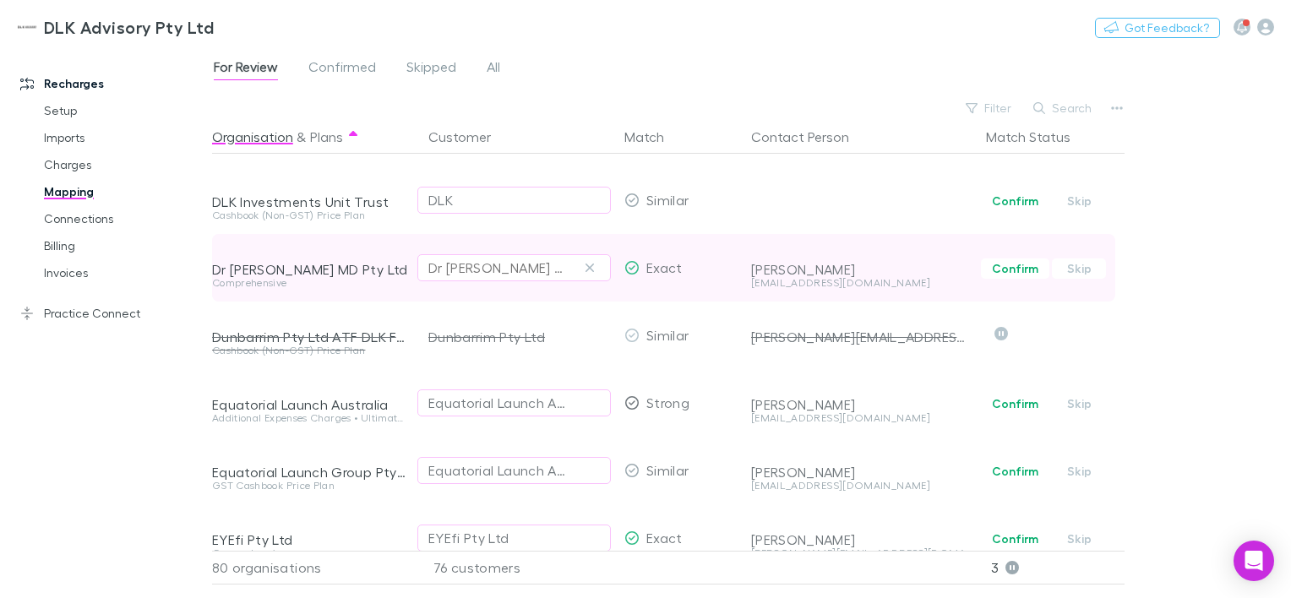
scroll to position [1728, 0]
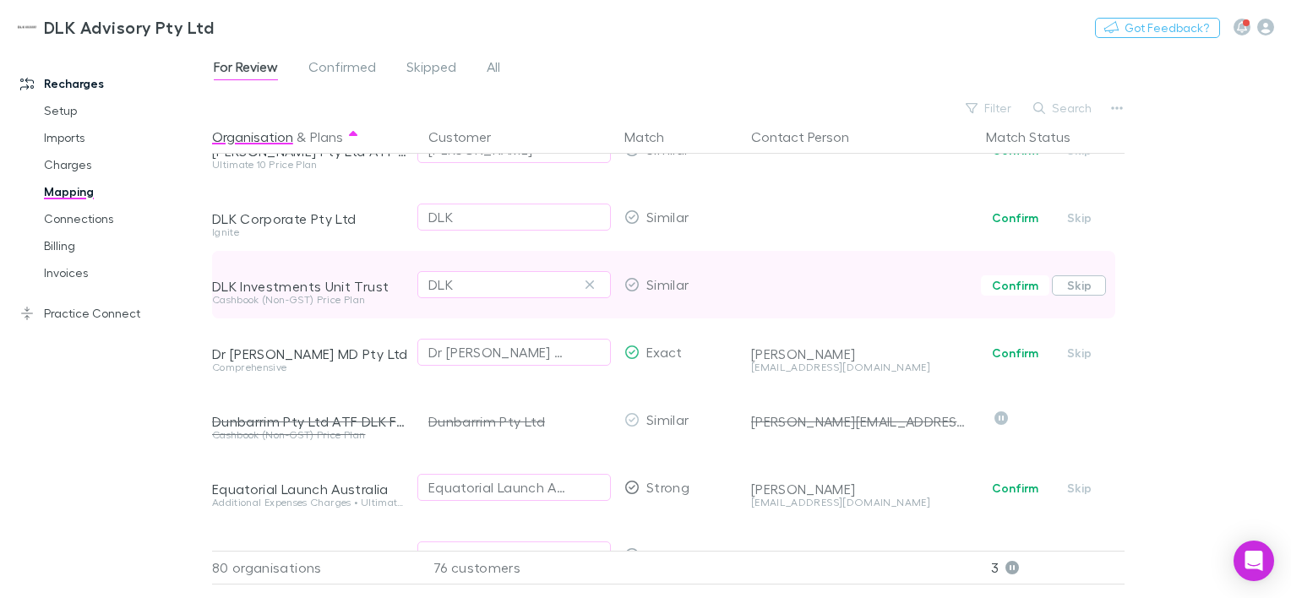
click at [1088, 286] on button "Skip" at bounding box center [1079, 285] width 54 height 20
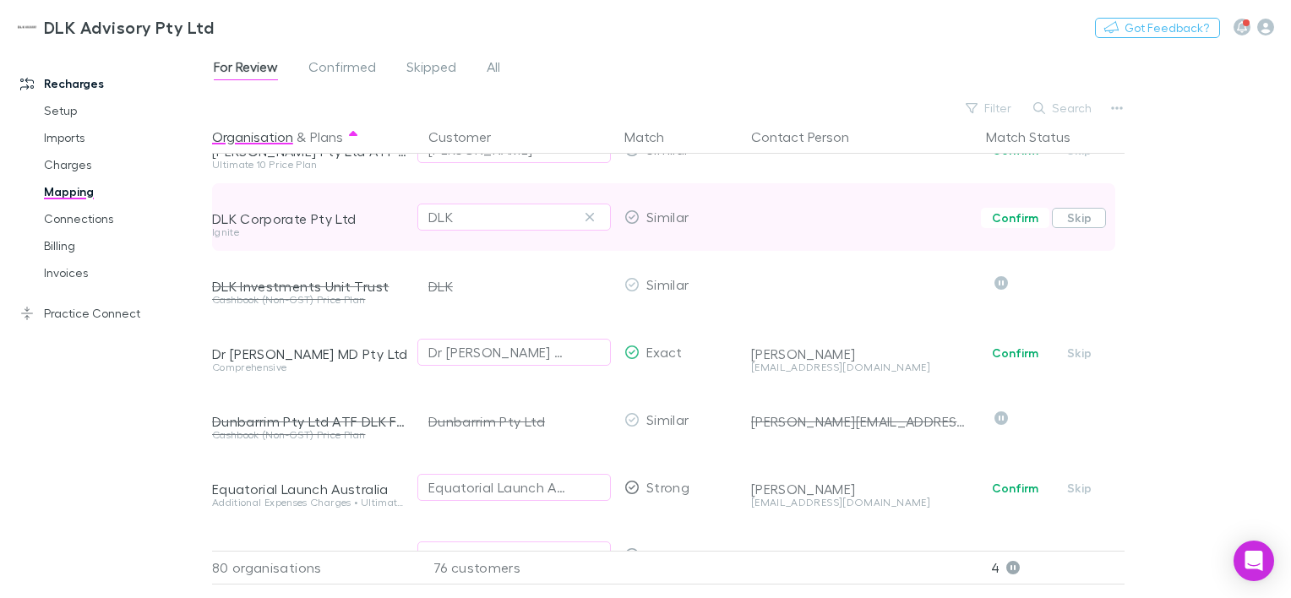
click at [1075, 220] on button "Skip" at bounding box center [1079, 218] width 54 height 20
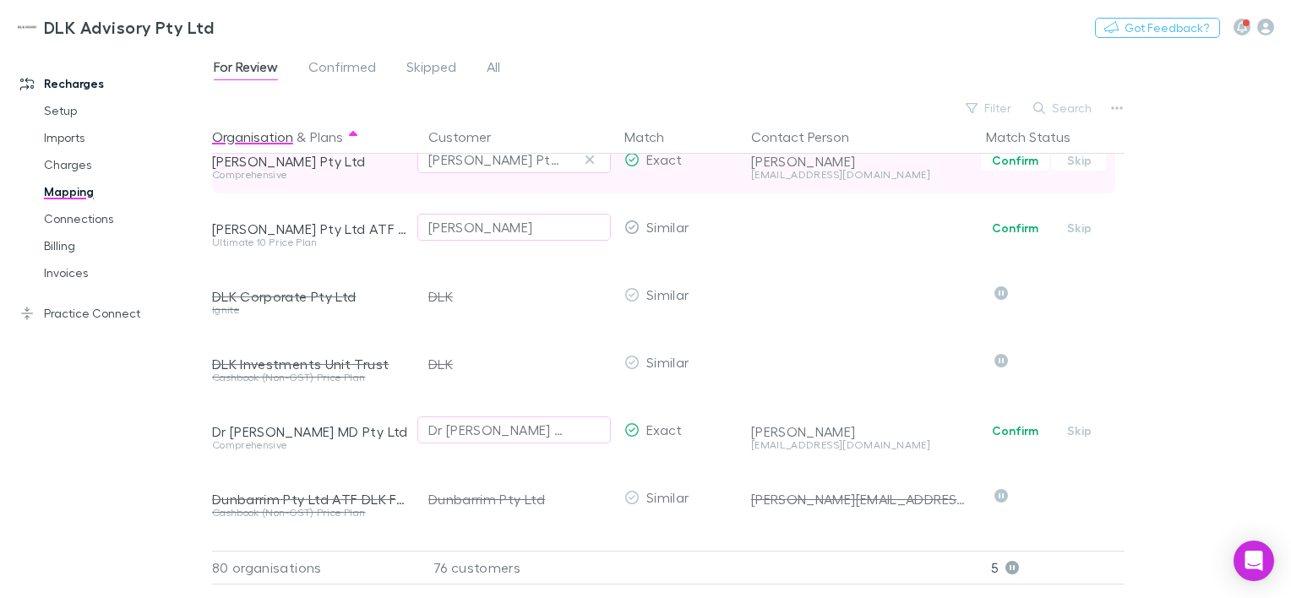
scroll to position [1559, 0]
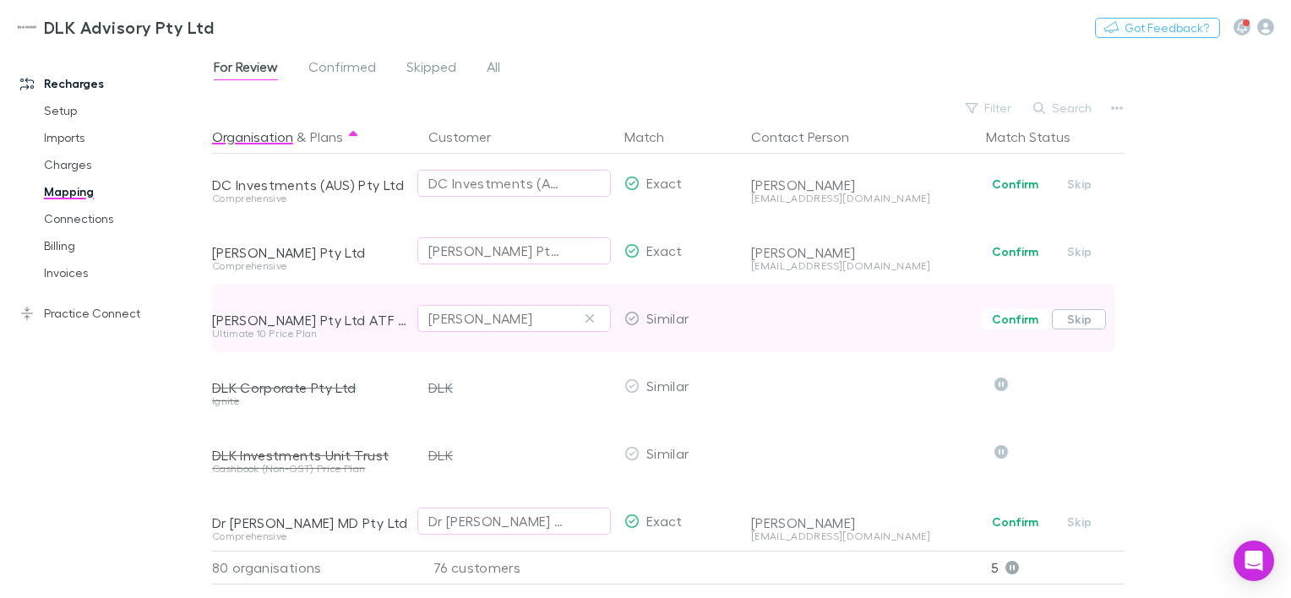
click at [1075, 318] on button "Skip" at bounding box center [1079, 319] width 54 height 20
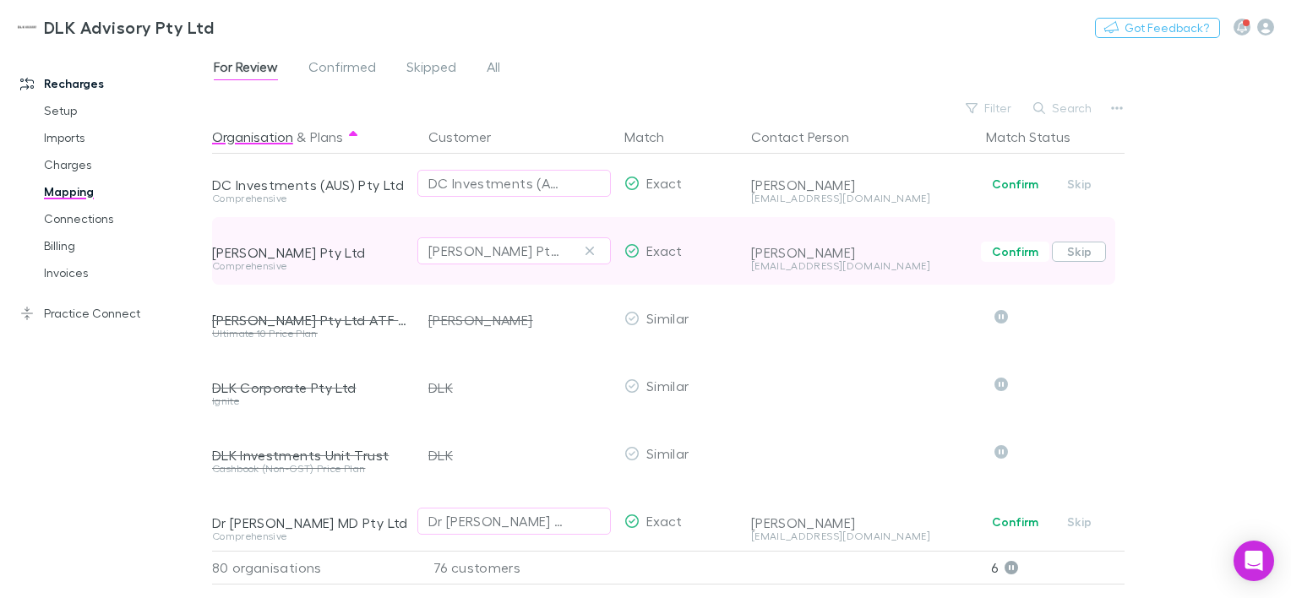
click at [1092, 257] on button "Skip" at bounding box center [1079, 252] width 54 height 20
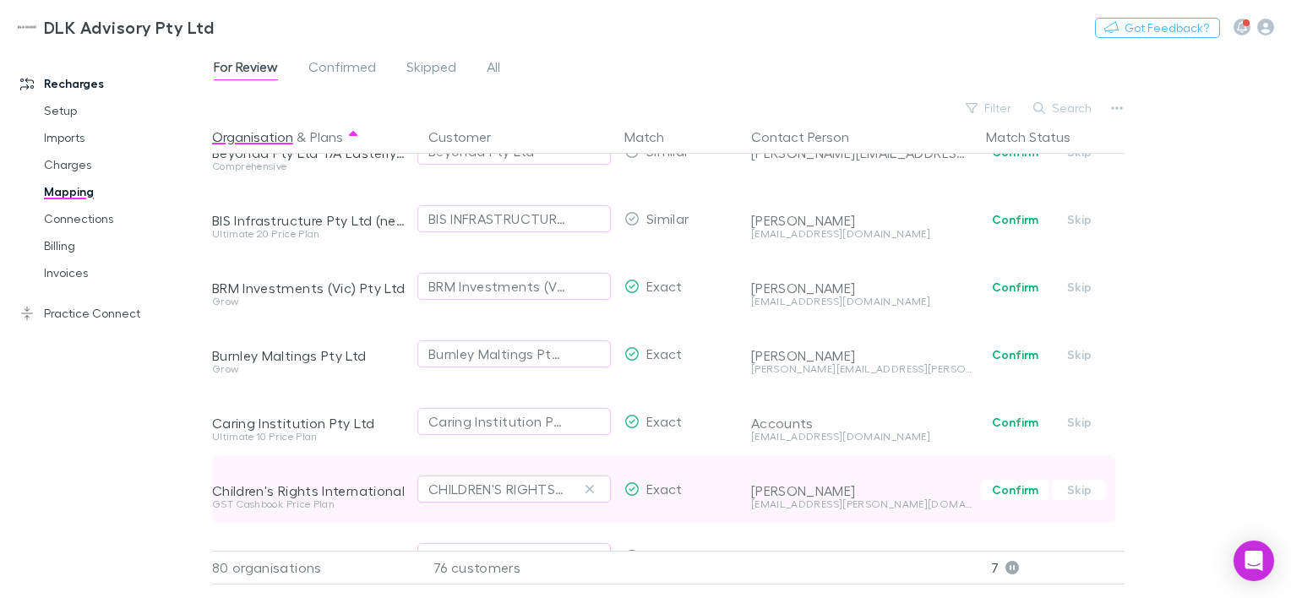
scroll to position [629, 0]
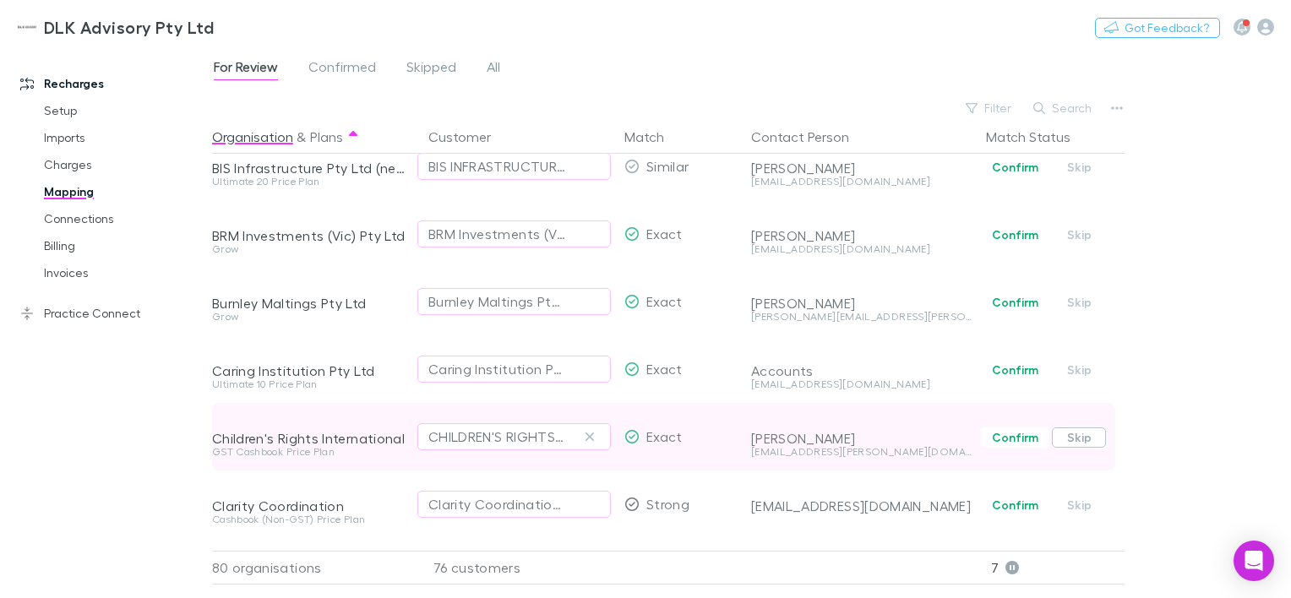
click at [1083, 433] on button "Skip" at bounding box center [1079, 437] width 54 height 20
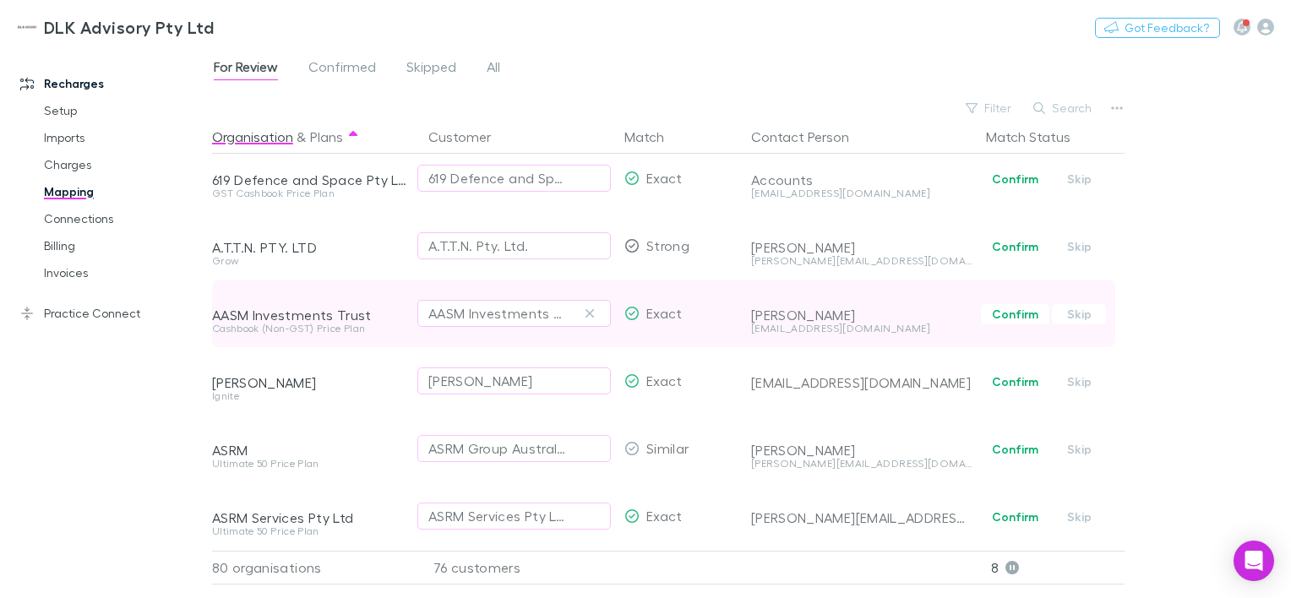
scroll to position [0, 0]
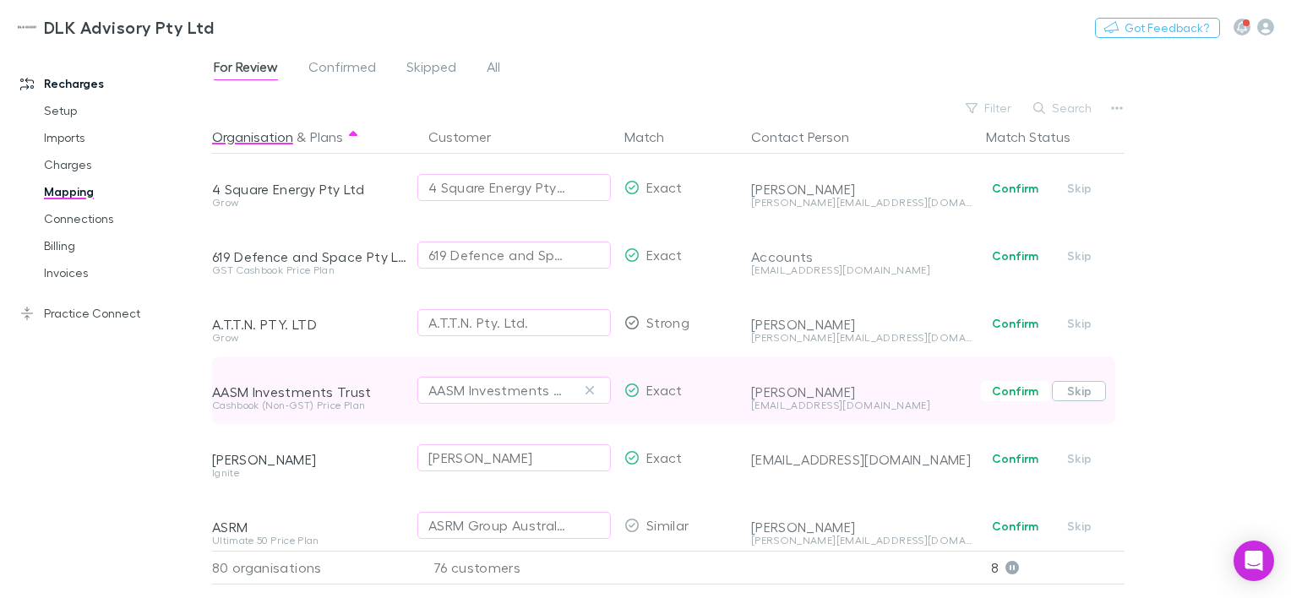
click at [1079, 386] on button "Skip" at bounding box center [1079, 391] width 54 height 20
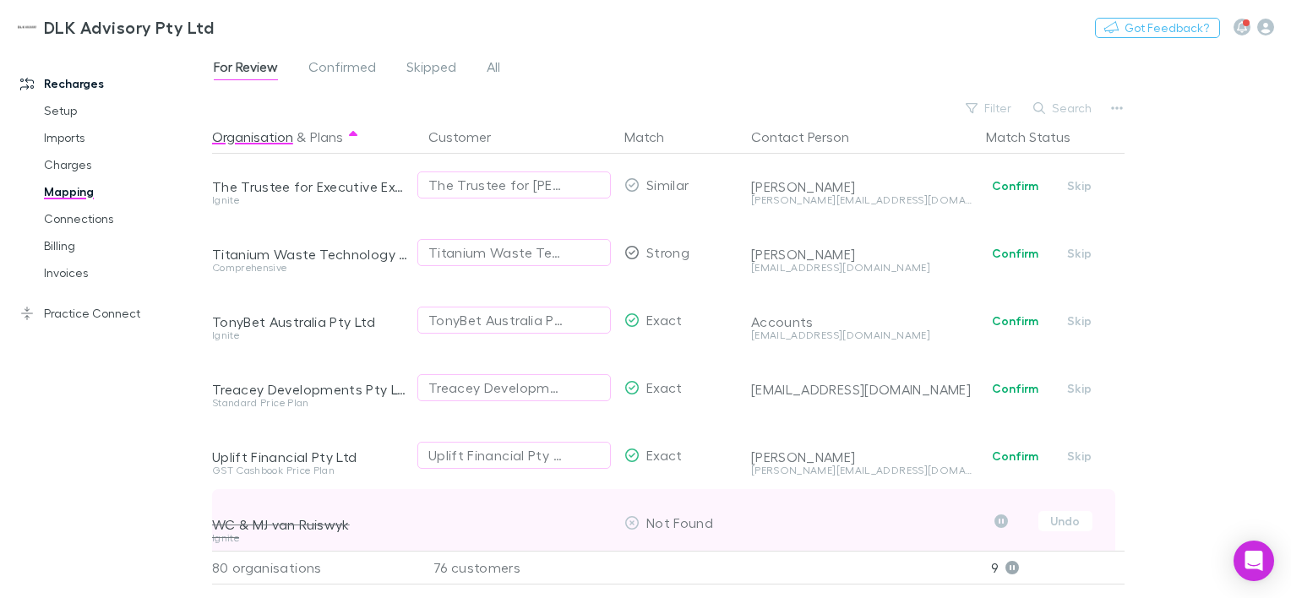
scroll to position [5022, 0]
